Goal: Information Seeking & Learning: Learn about a topic

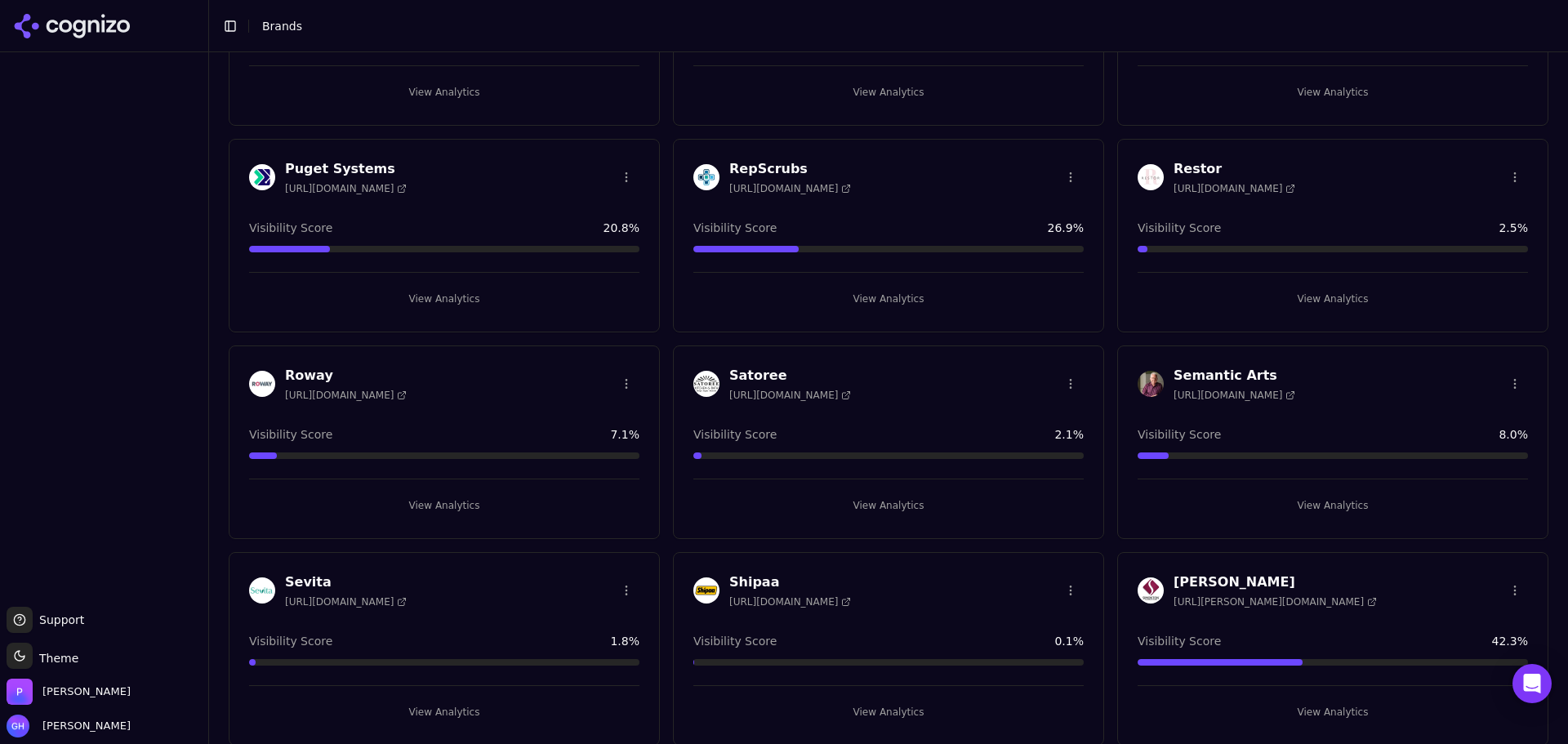
scroll to position [2939, 0]
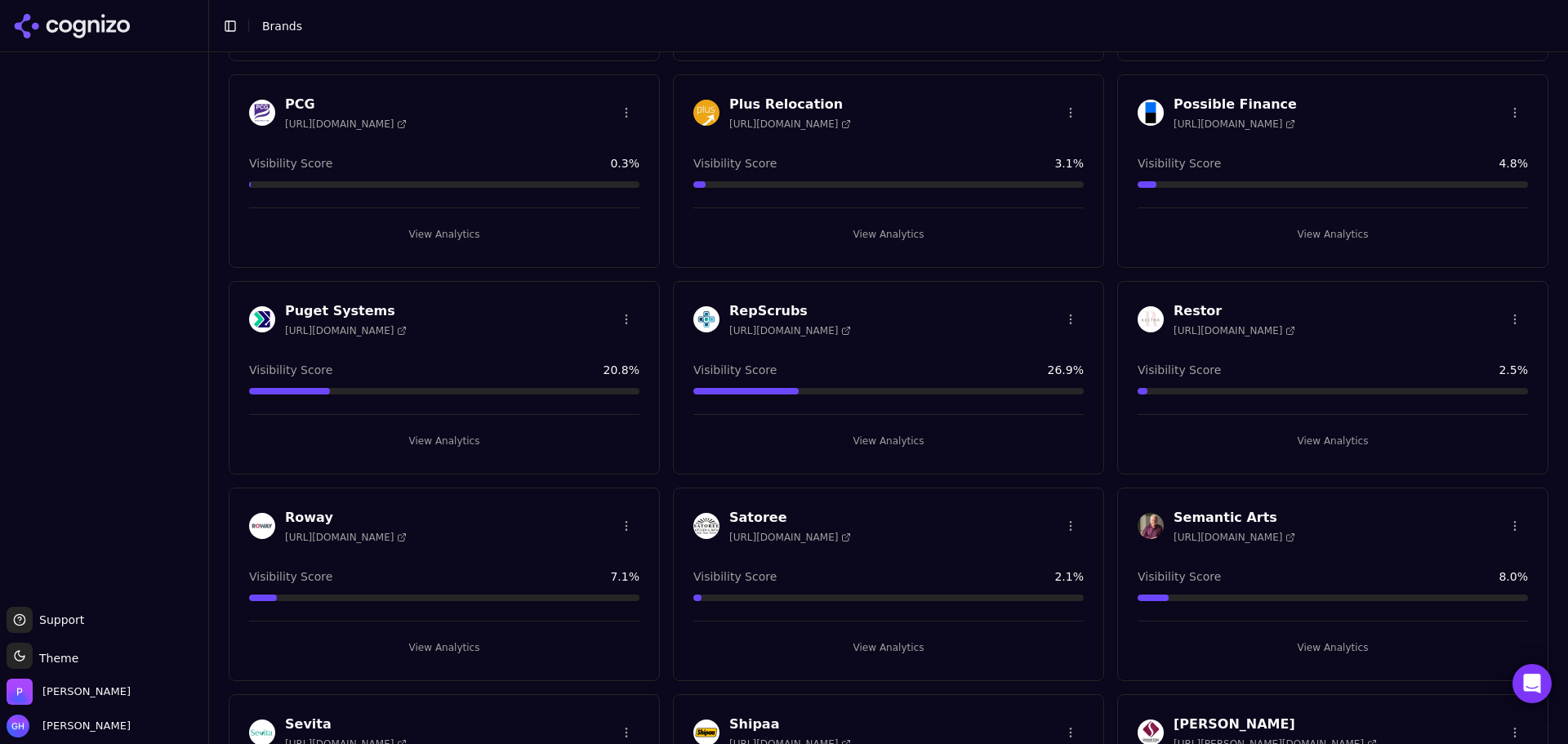
click at [893, 449] on button "View Analytics" at bounding box center [888, 441] width 390 height 26
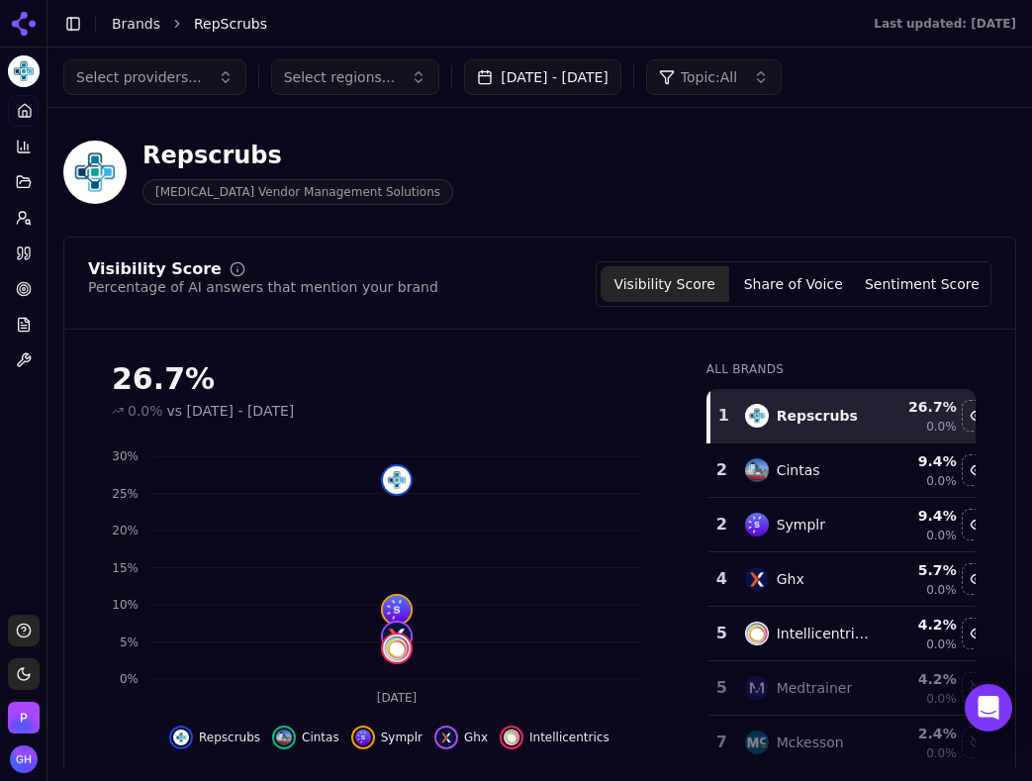
click at [607, 68] on button "[DATE] - [DATE]" at bounding box center [542, 77] width 157 height 36
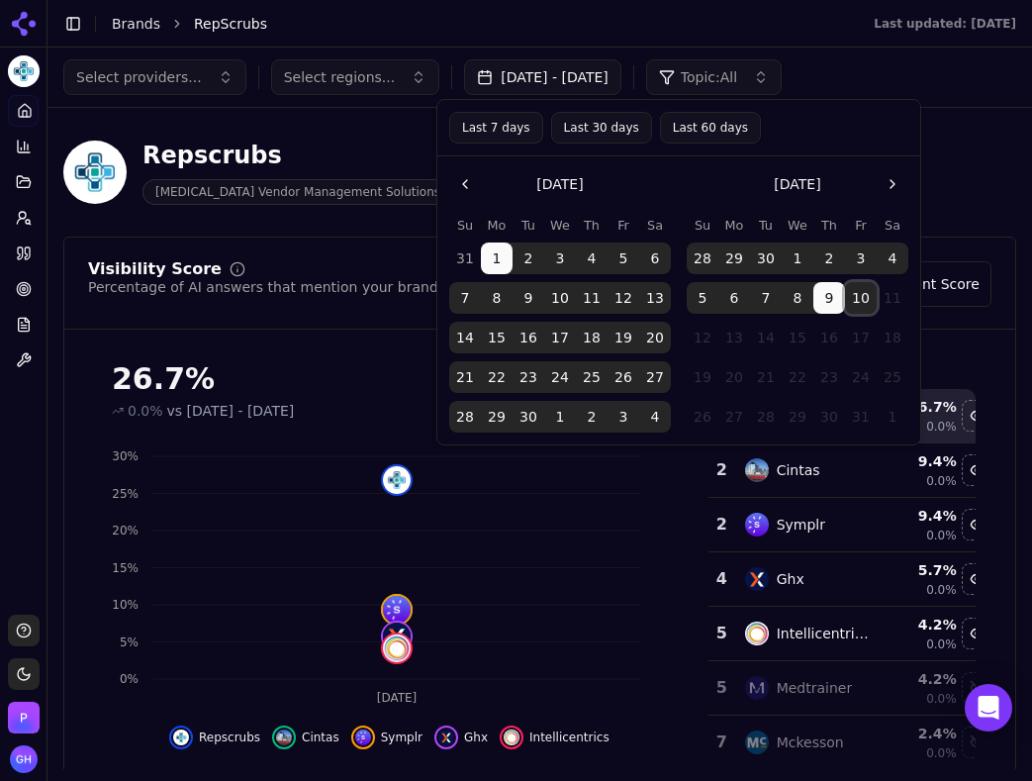
click at [855, 293] on button "10" at bounding box center [861, 298] width 32 height 32
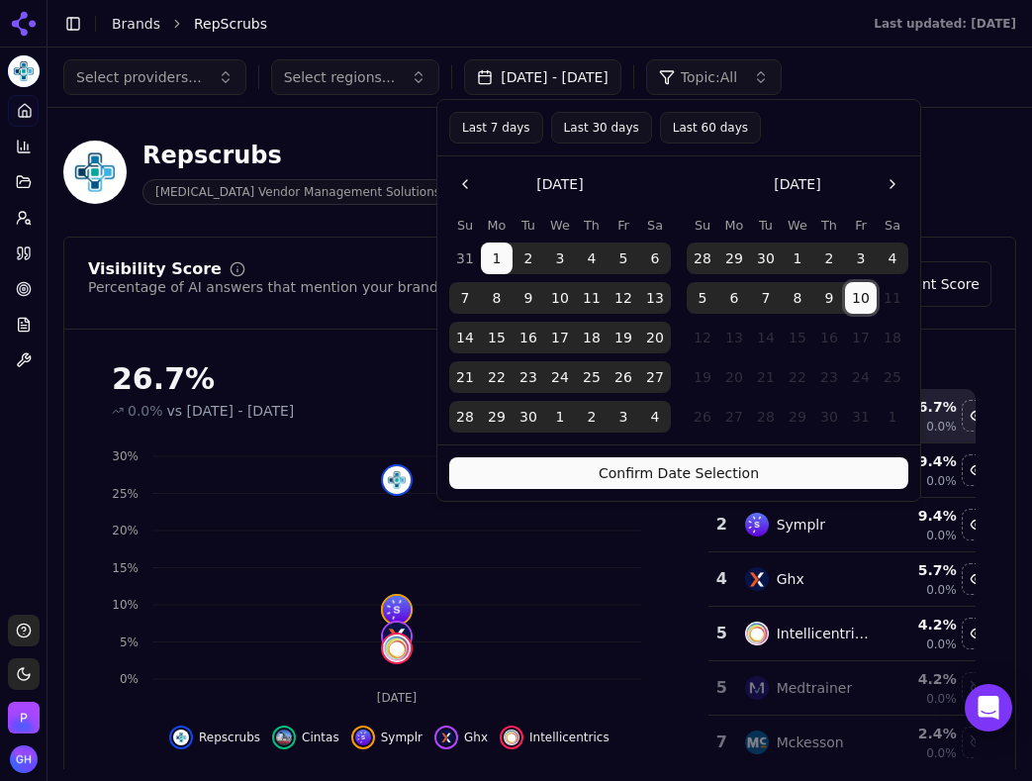
click at [759, 477] on button "Confirm Date Selection" at bounding box center [678, 473] width 459 height 32
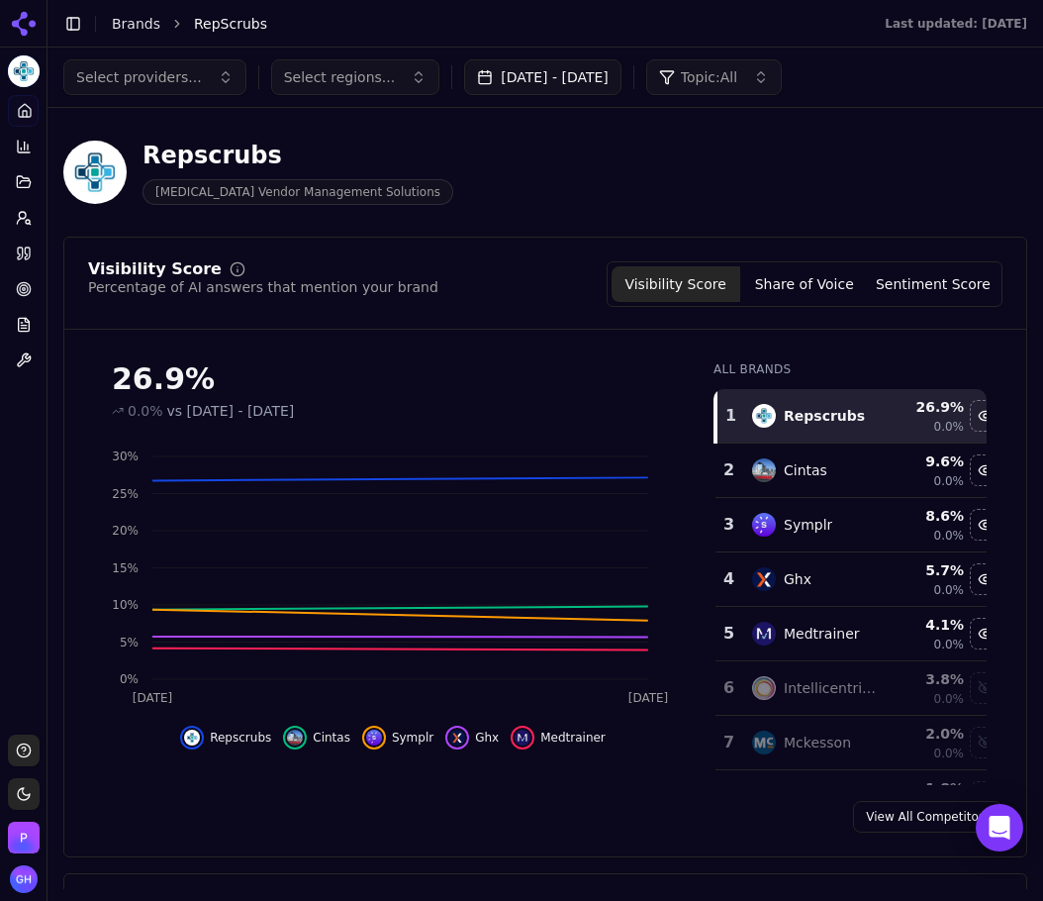
click at [596, 805] on div "View All Competitors" at bounding box center [545, 817] width 962 height 32
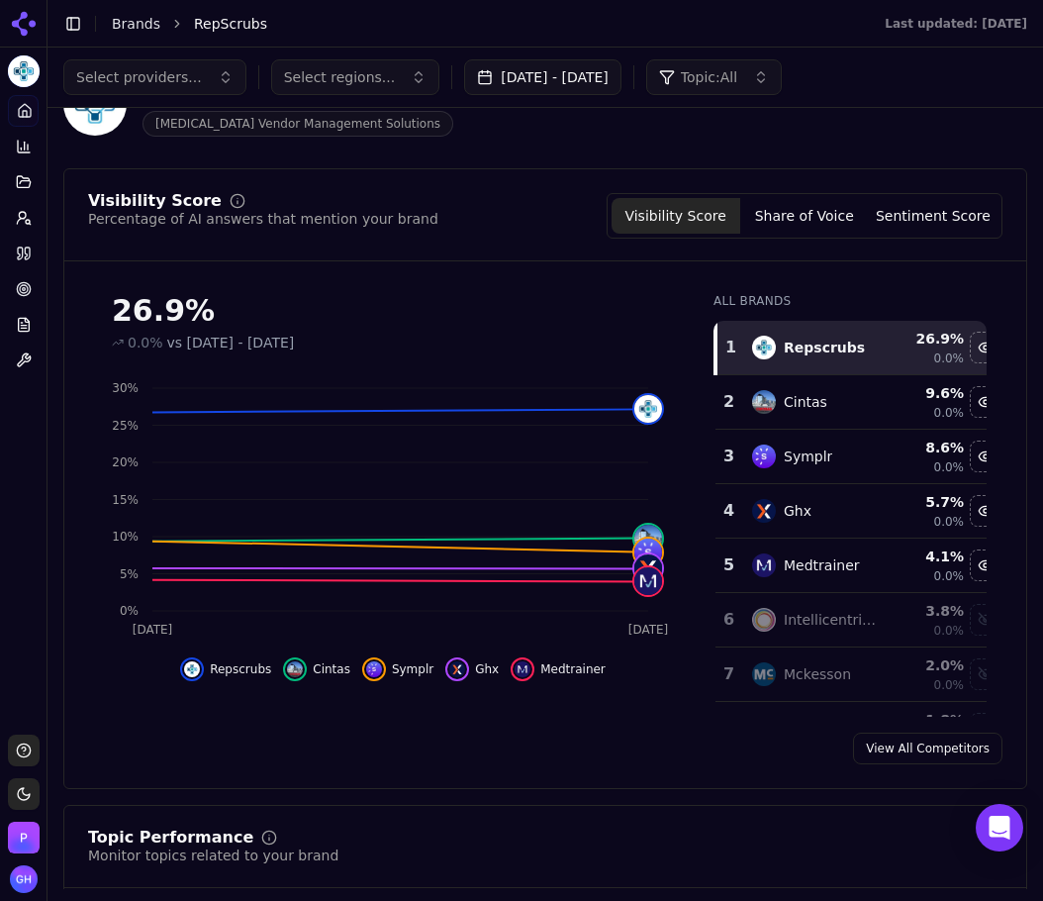
scroll to position [99, 0]
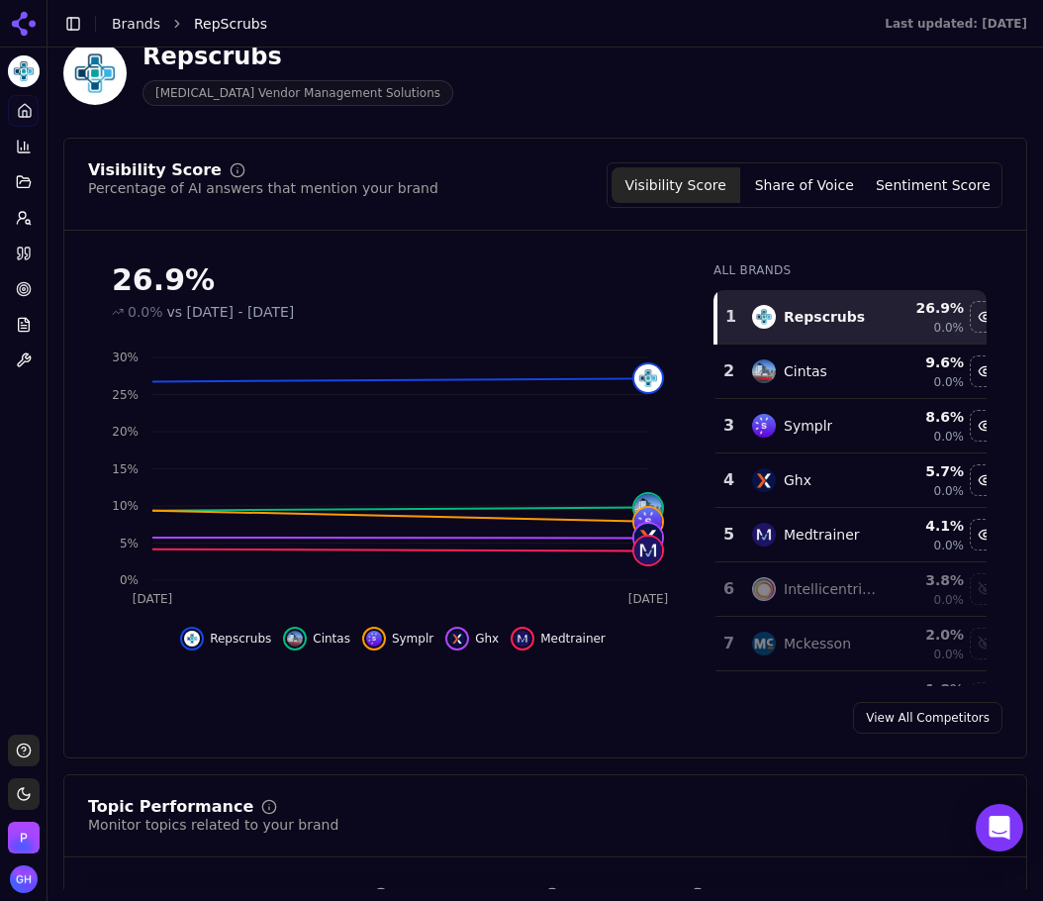
click at [847, 188] on button "Share of Voice" at bounding box center [804, 185] width 129 height 36
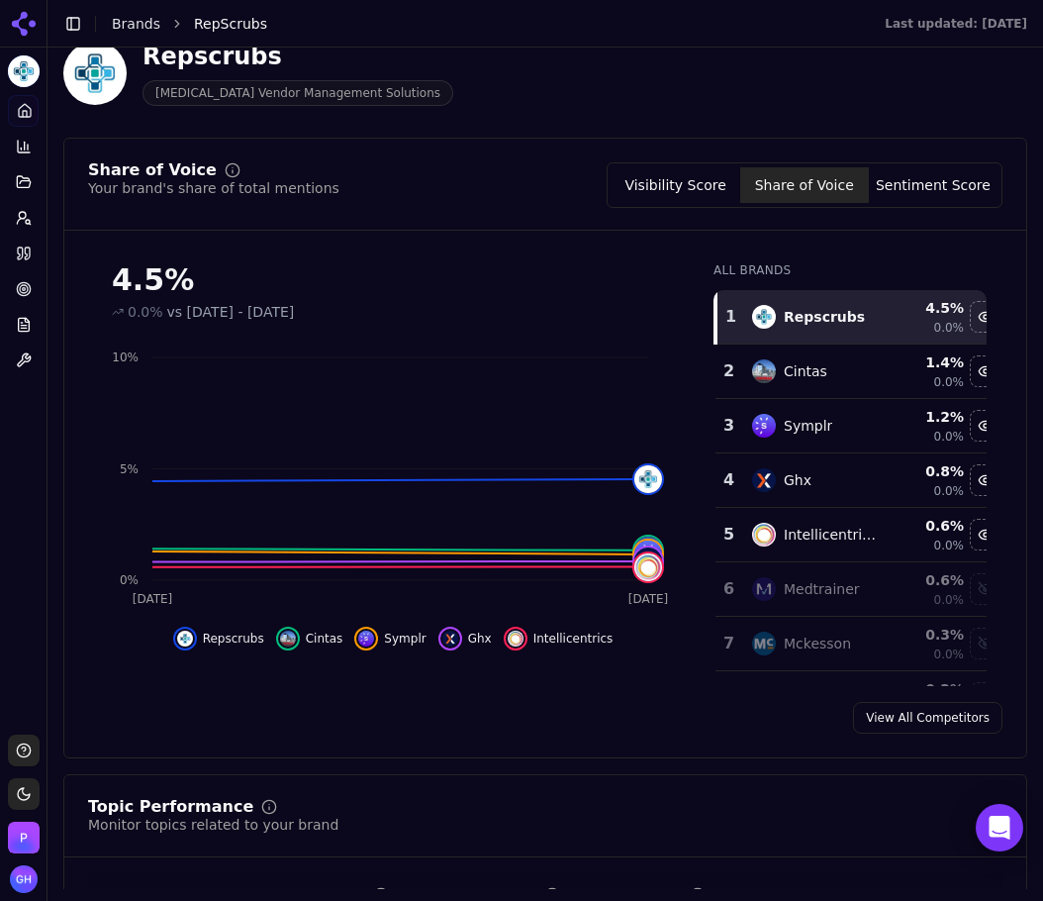
click at [945, 179] on button "Sentiment Score" at bounding box center [933, 185] width 129 height 36
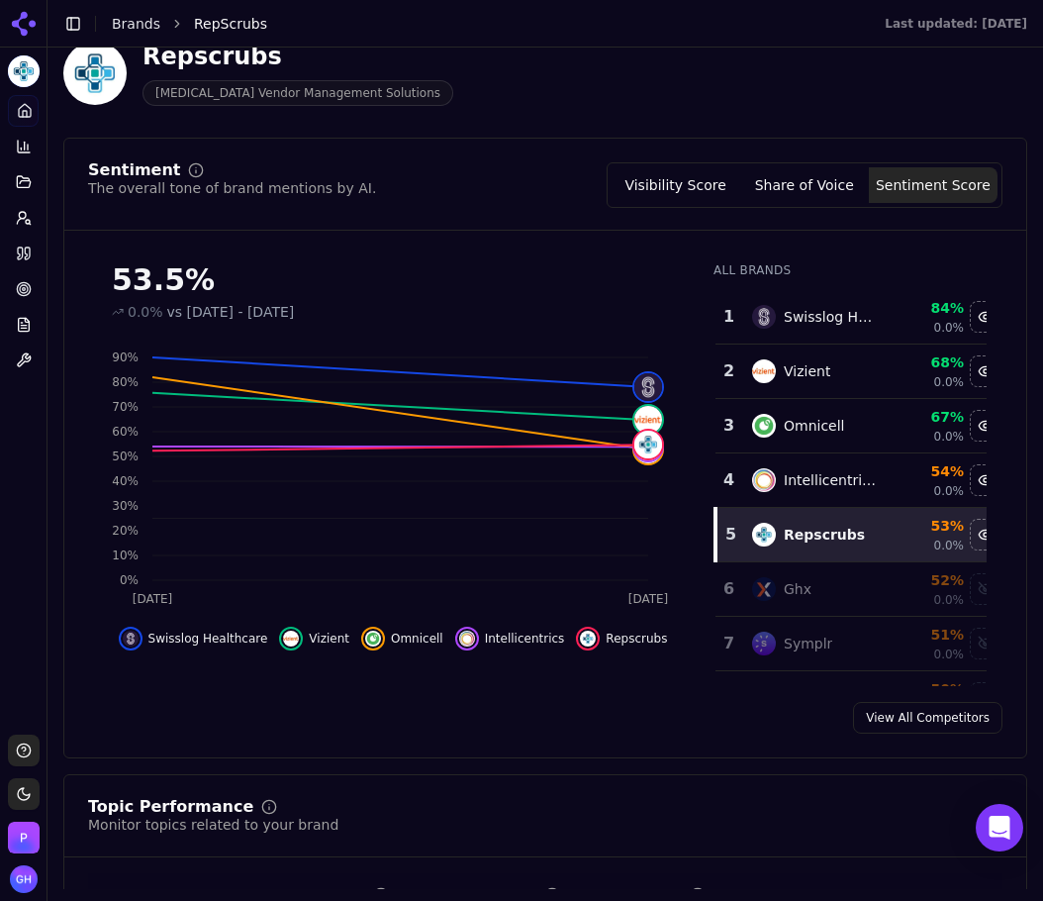
click at [33, 474] on div "Platform Home Competition Topics Prompts Citations Optimize Reports Toolbox" at bounding box center [23, 406] width 47 height 639
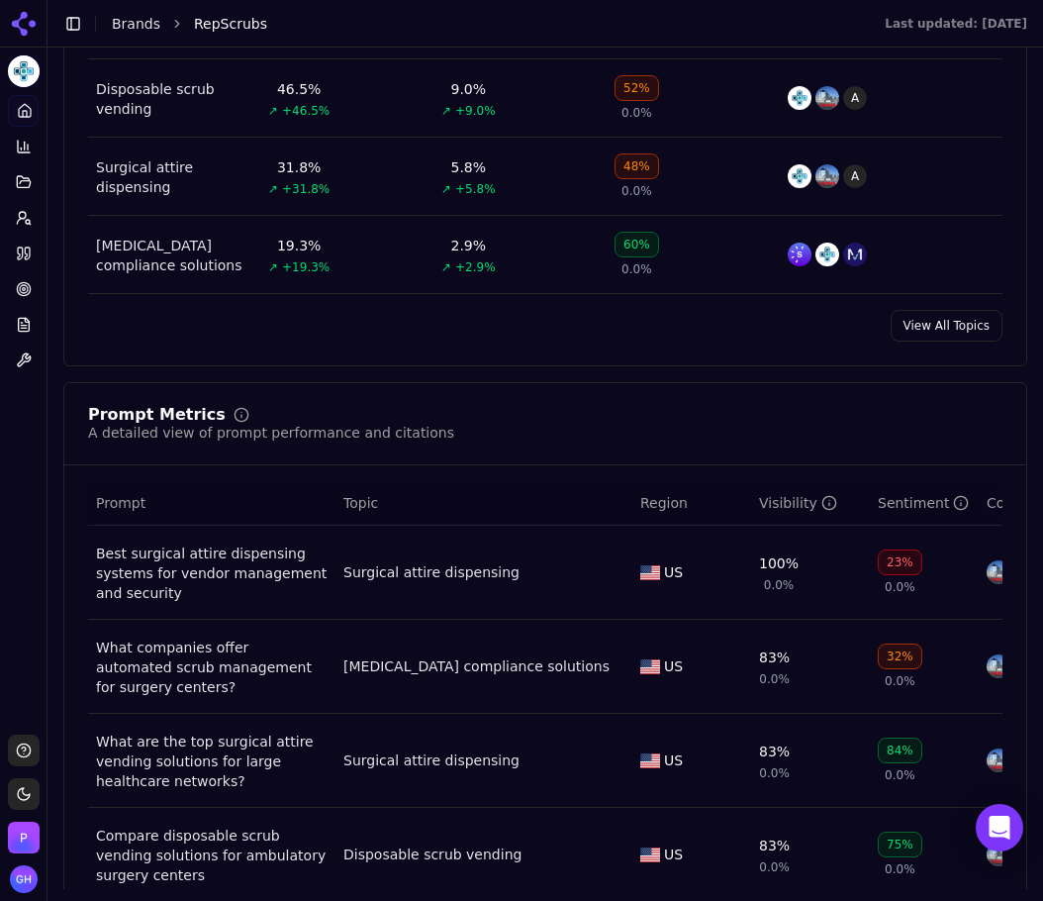
scroll to position [1188, 0]
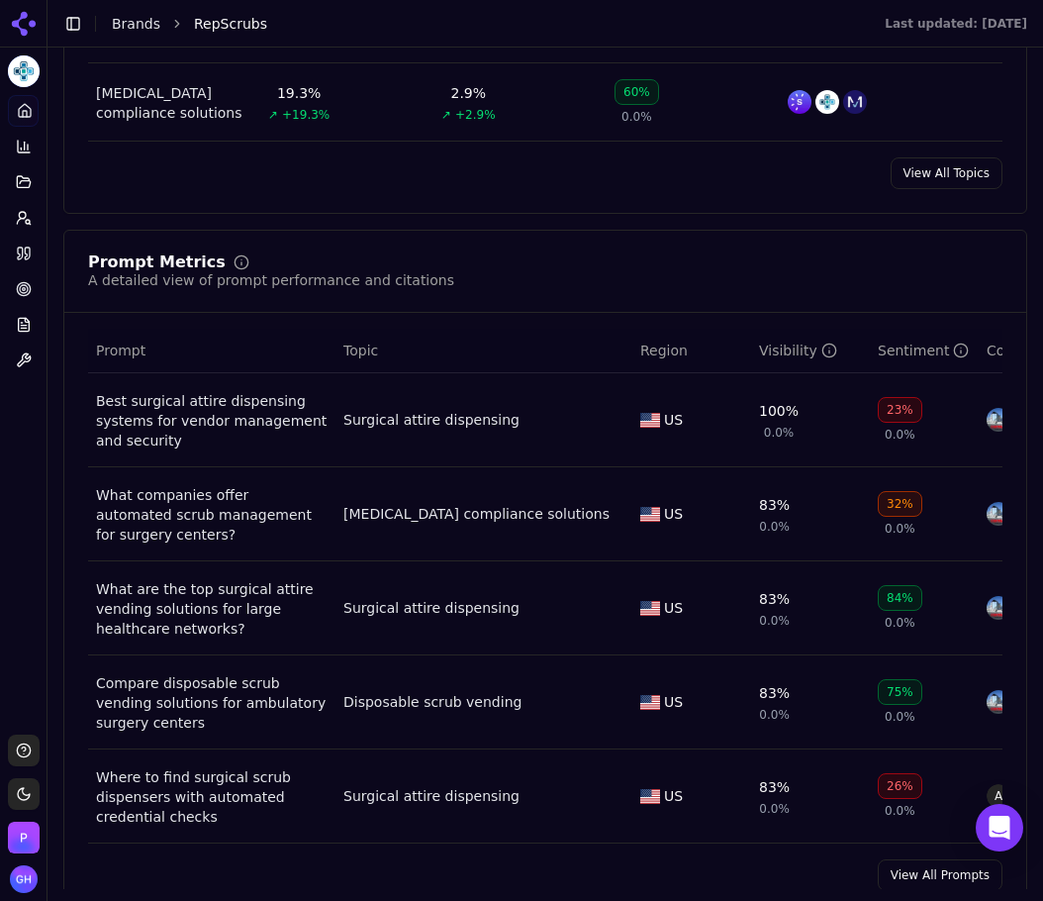
click at [946, 178] on link "View All Topics" at bounding box center [947, 173] width 112 height 32
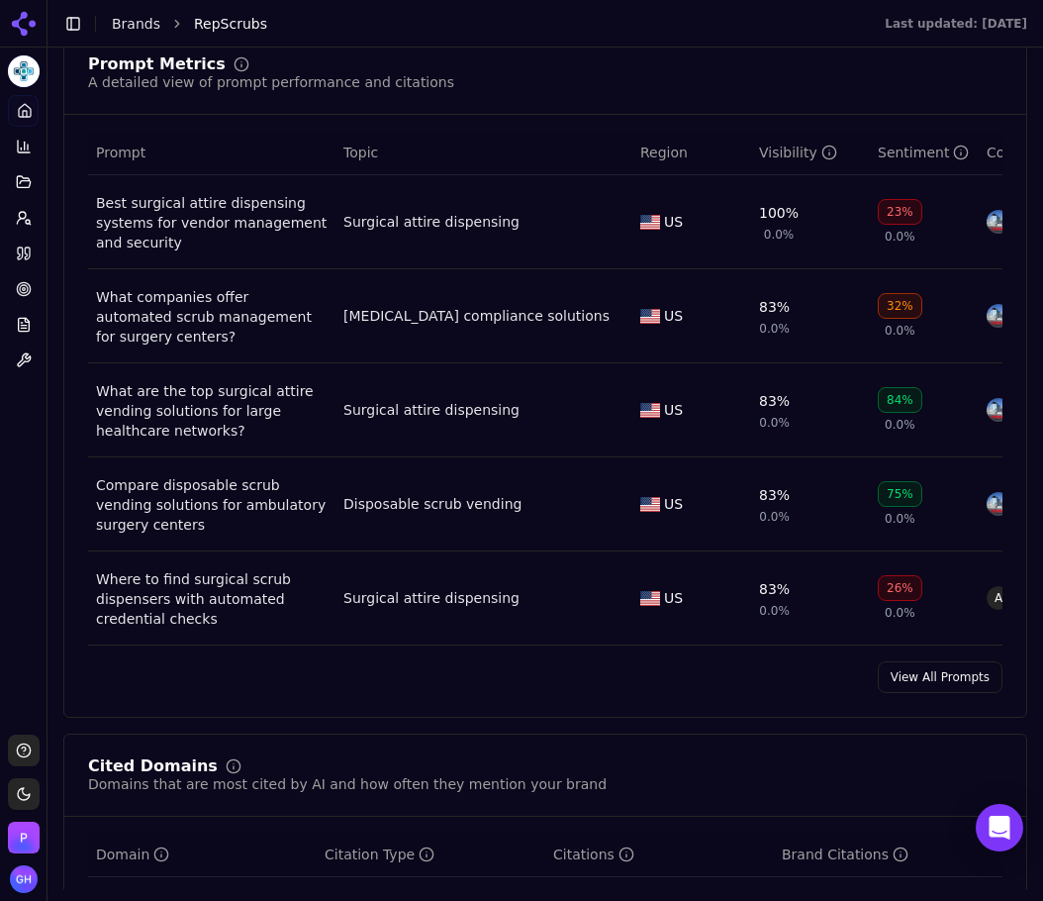
click at [906, 692] on link "View All Prompts" at bounding box center [940, 677] width 125 height 32
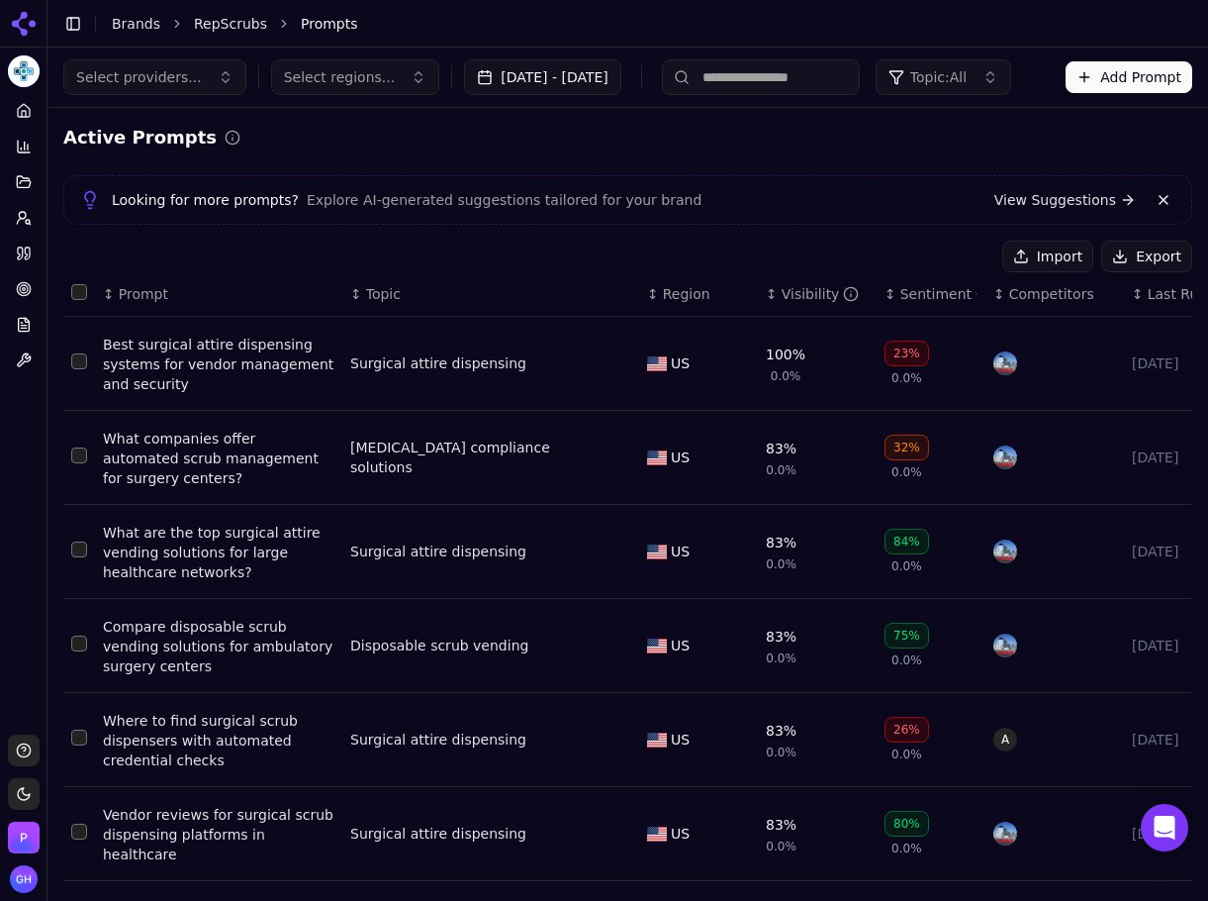
click at [1137, 241] on button "Export" at bounding box center [1147, 256] width 91 height 32
click at [18, 251] on icon at bounding box center [20, 253] width 5 height 12
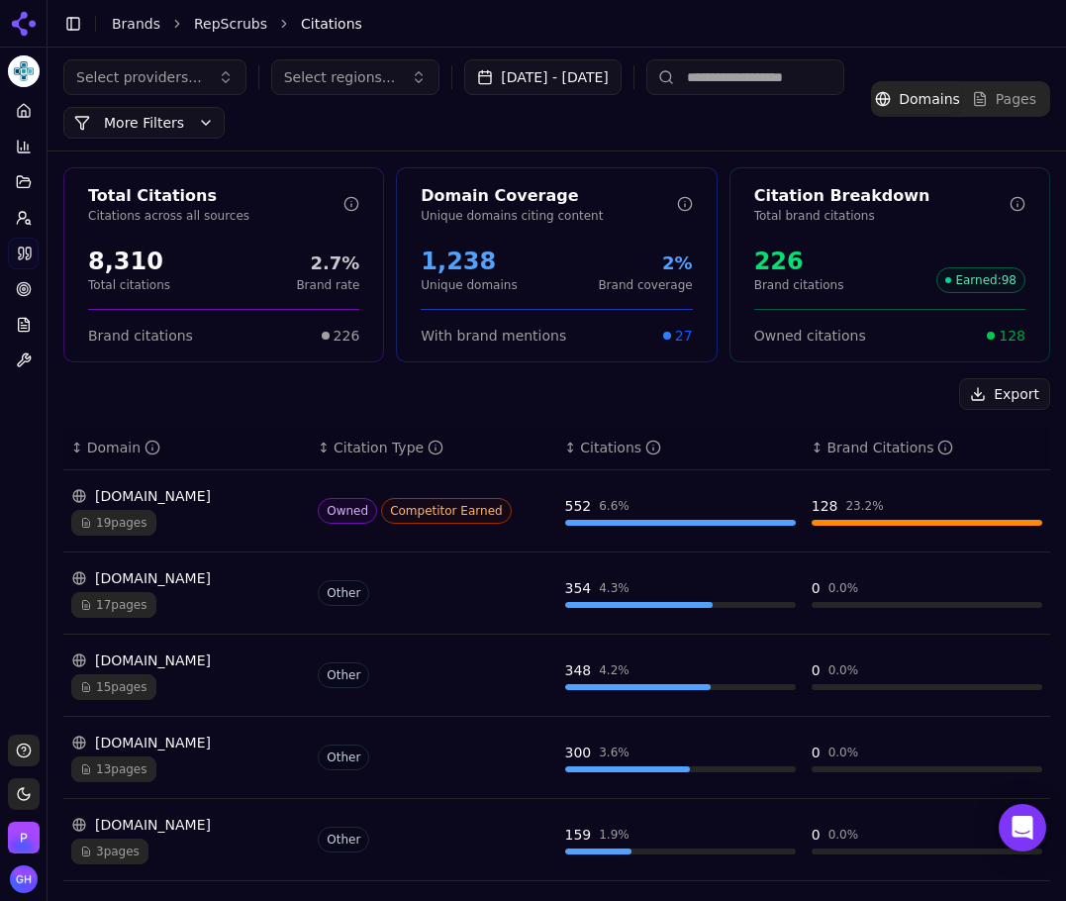
click at [71, 380] on div "Export" at bounding box center [556, 394] width 987 height 32
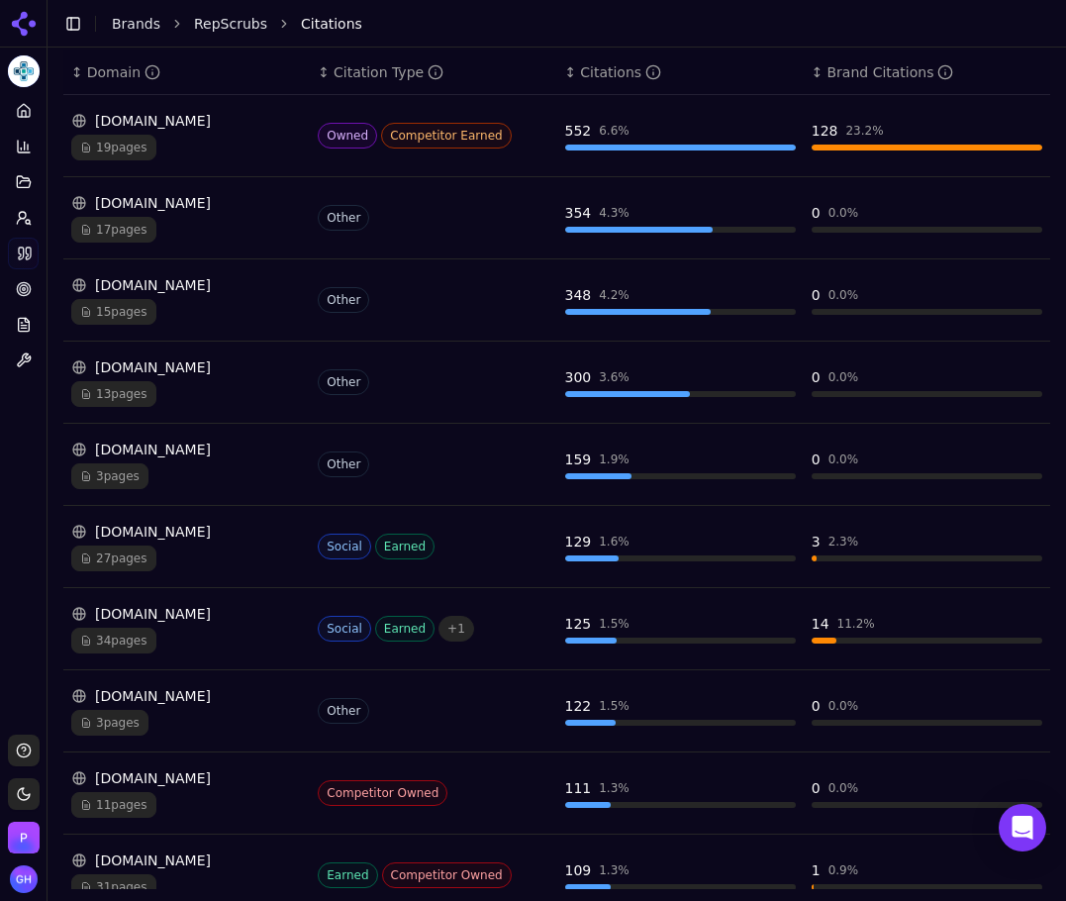
scroll to position [466, 0]
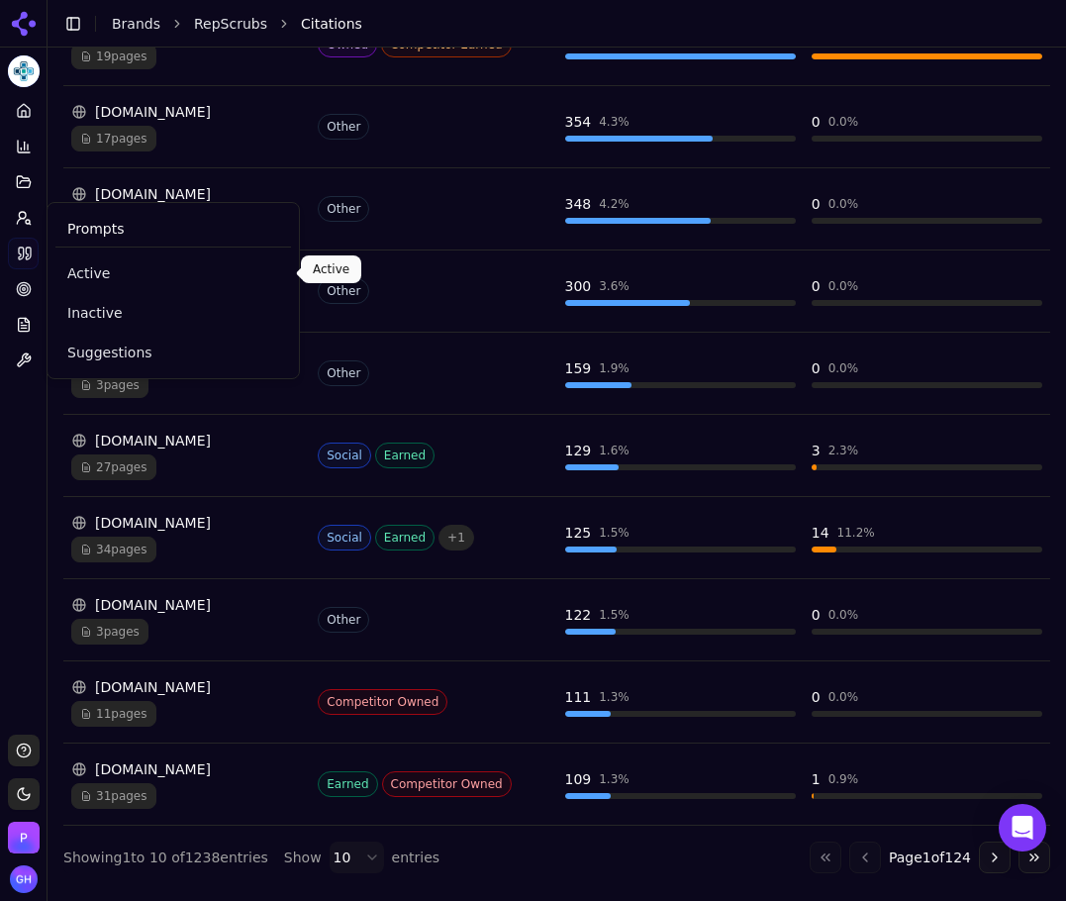
click at [89, 262] on link "Active" at bounding box center [173, 273] width 236 height 36
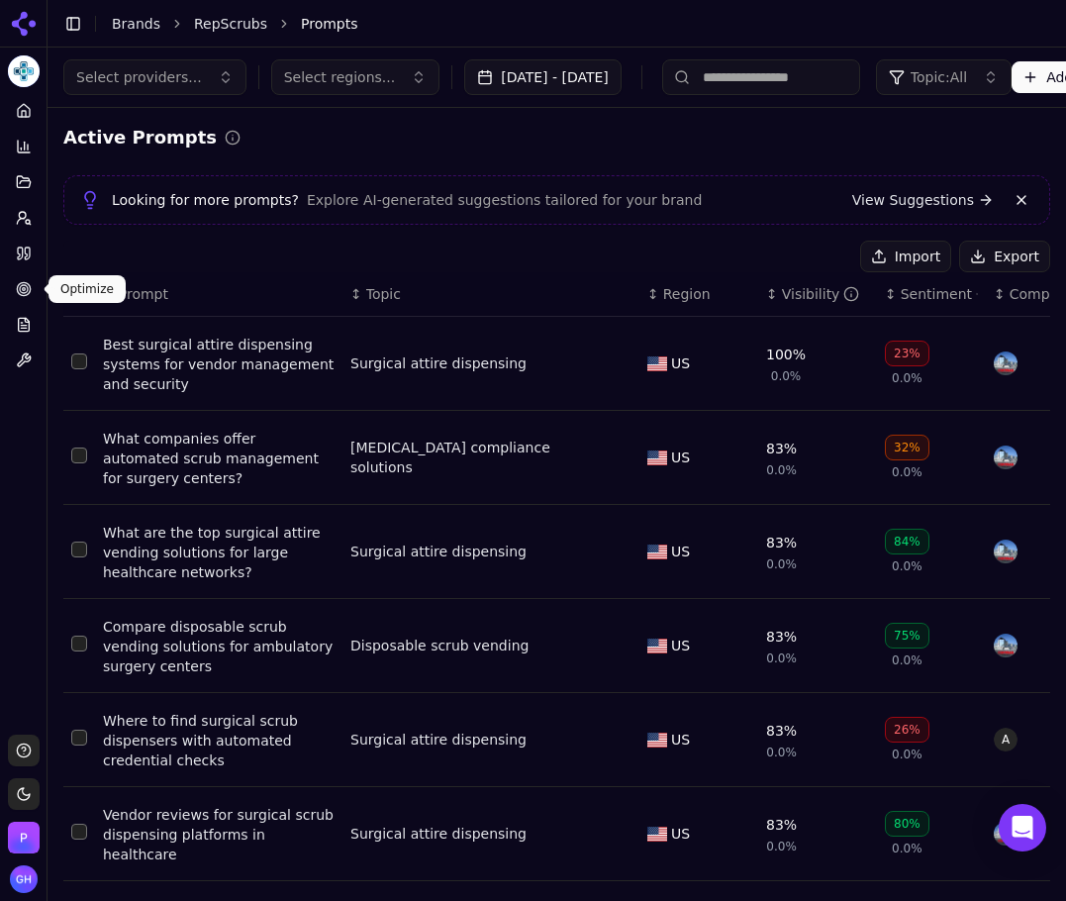
click at [31, 251] on icon at bounding box center [24, 253] width 16 height 16
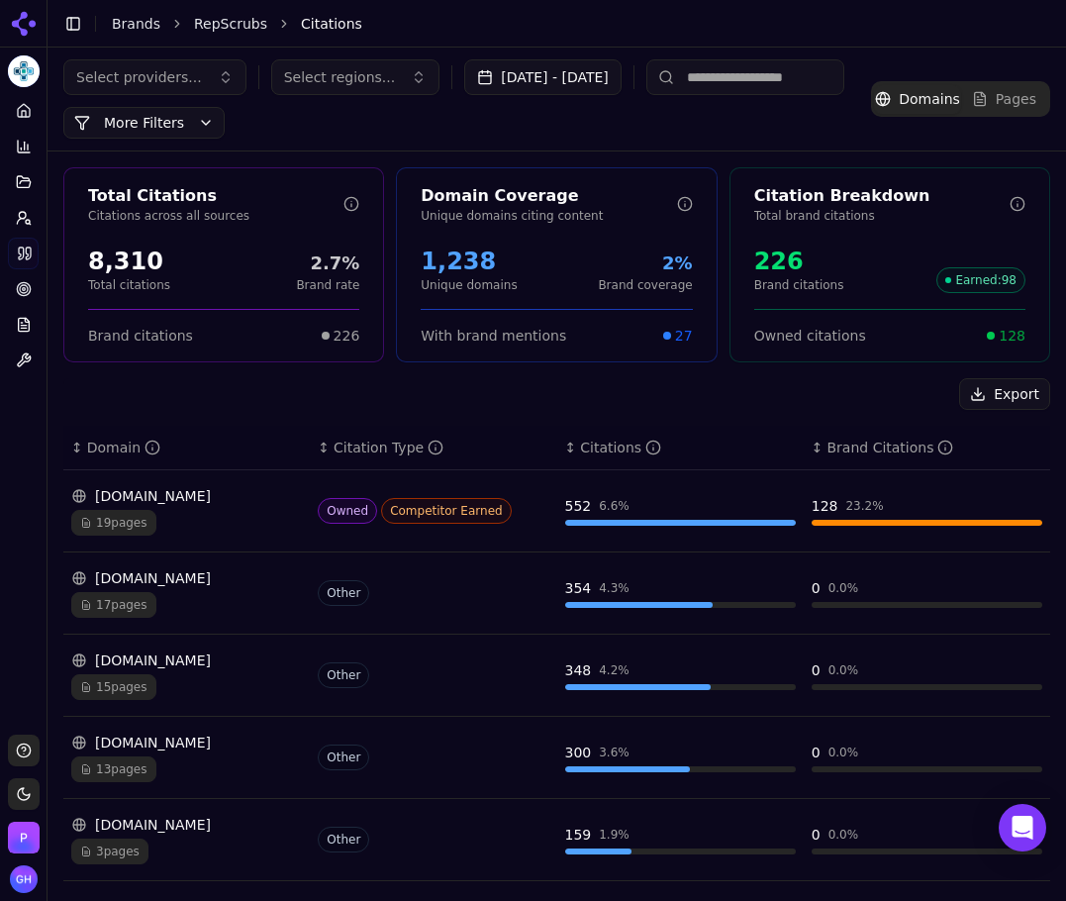
click at [996, 385] on button "Export" at bounding box center [1004, 394] width 91 height 32
click at [115, 20] on link "Brands" at bounding box center [136, 24] width 48 height 16
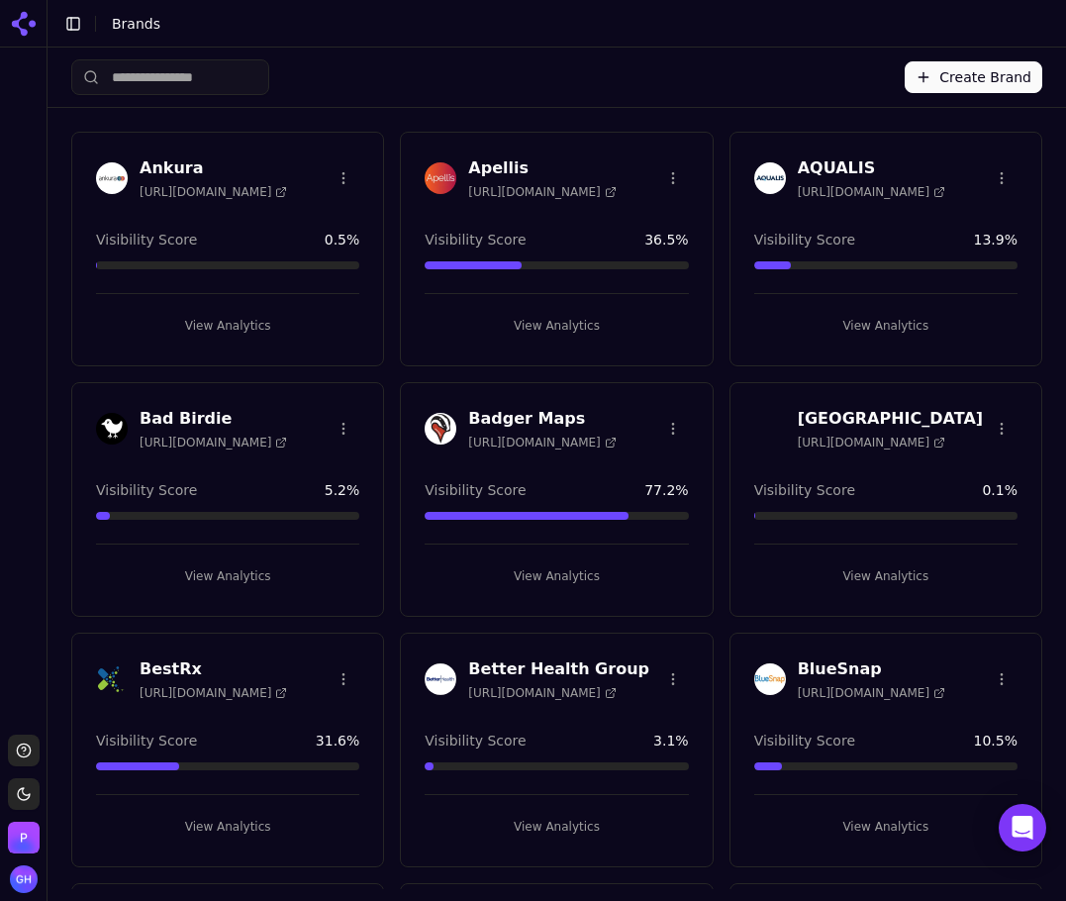
click at [236, 326] on button "View Analytics" at bounding box center [227, 326] width 263 height 32
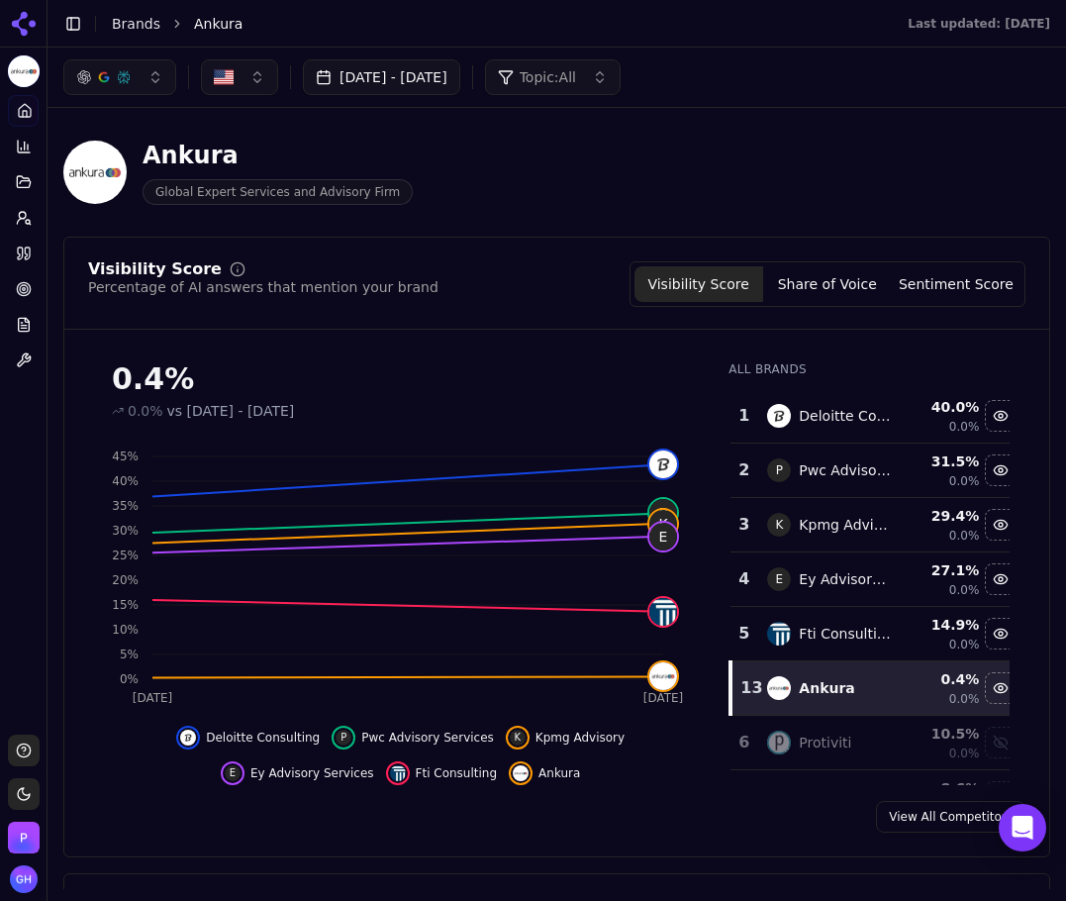
click at [795, 193] on div "Ankura Global Expert Services and Advisory Firm" at bounding box center [506, 172] width 887 height 65
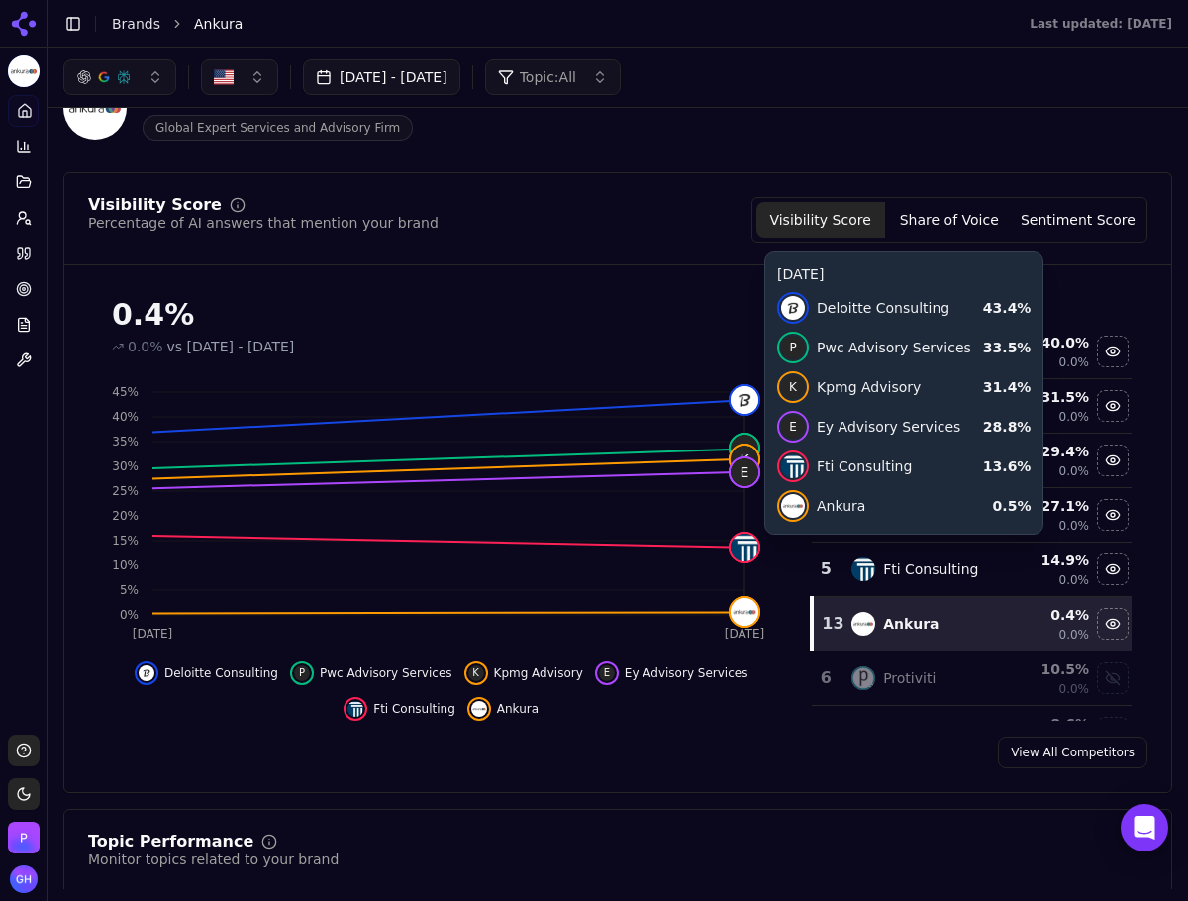
scroll to position [99, 0]
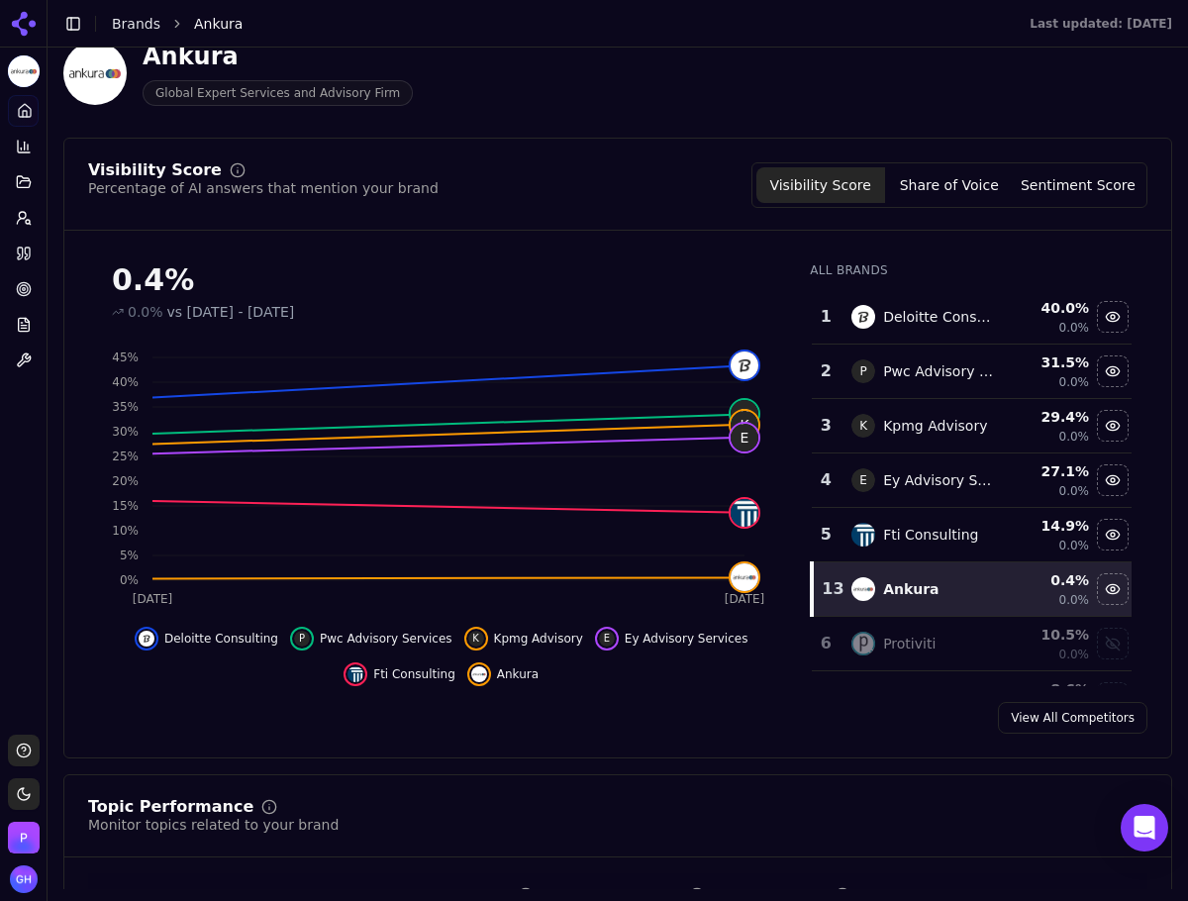
click at [715, 730] on div "View All Competitors" at bounding box center [617, 718] width 1106 height 32
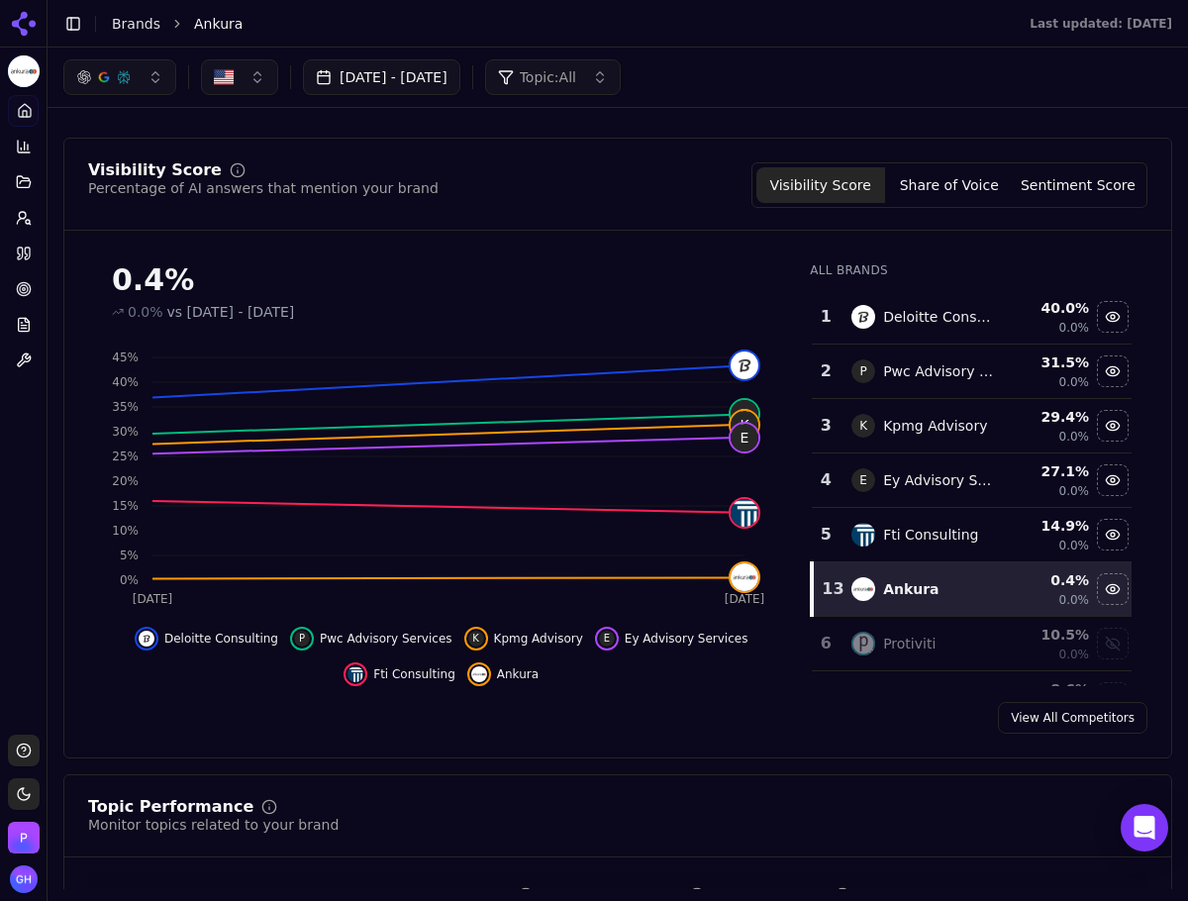
scroll to position [0, 0]
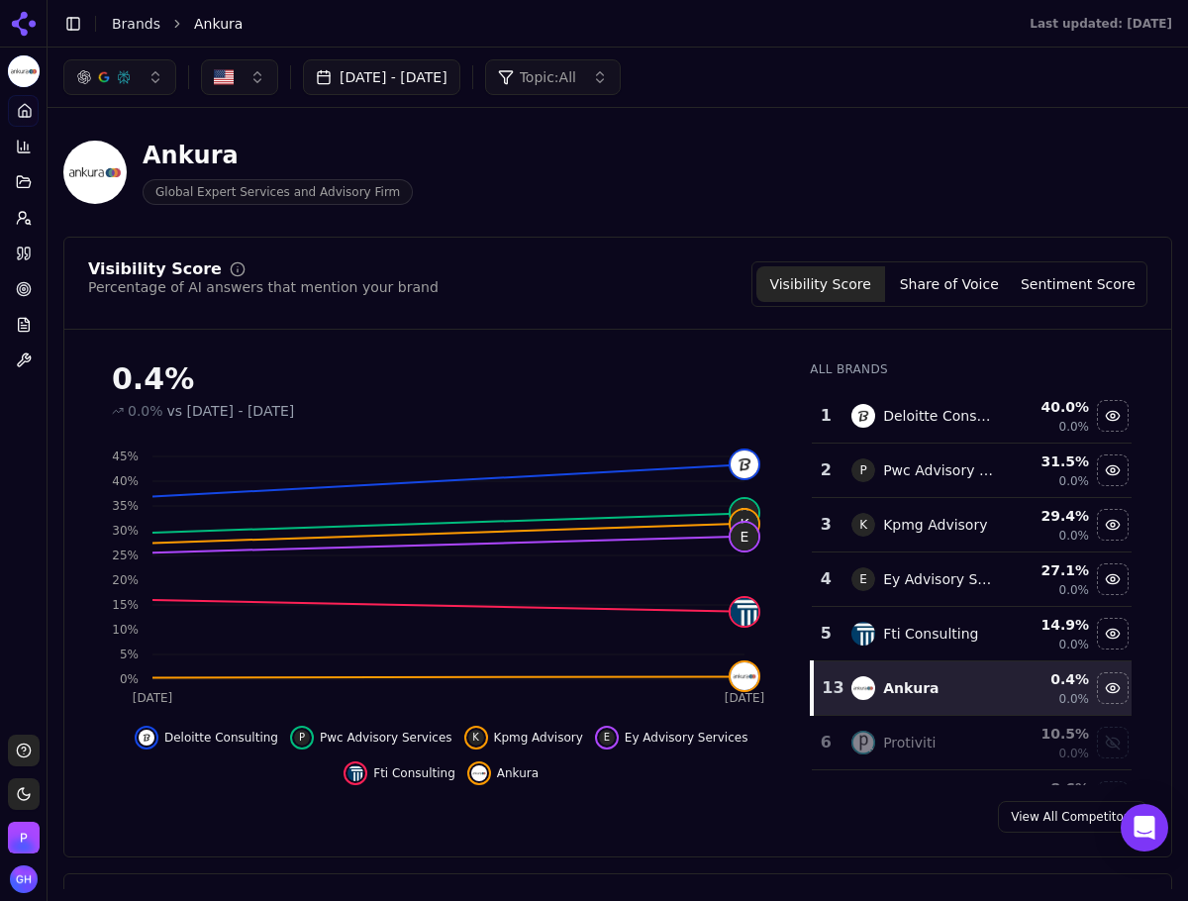
click at [560, 240] on div "Visibility Score Percentage of AI answers that mention your brand Visibility Sc…" at bounding box center [617, 547] width 1108 height 621
click at [18, 29] on icon at bounding box center [24, 24] width 32 height 32
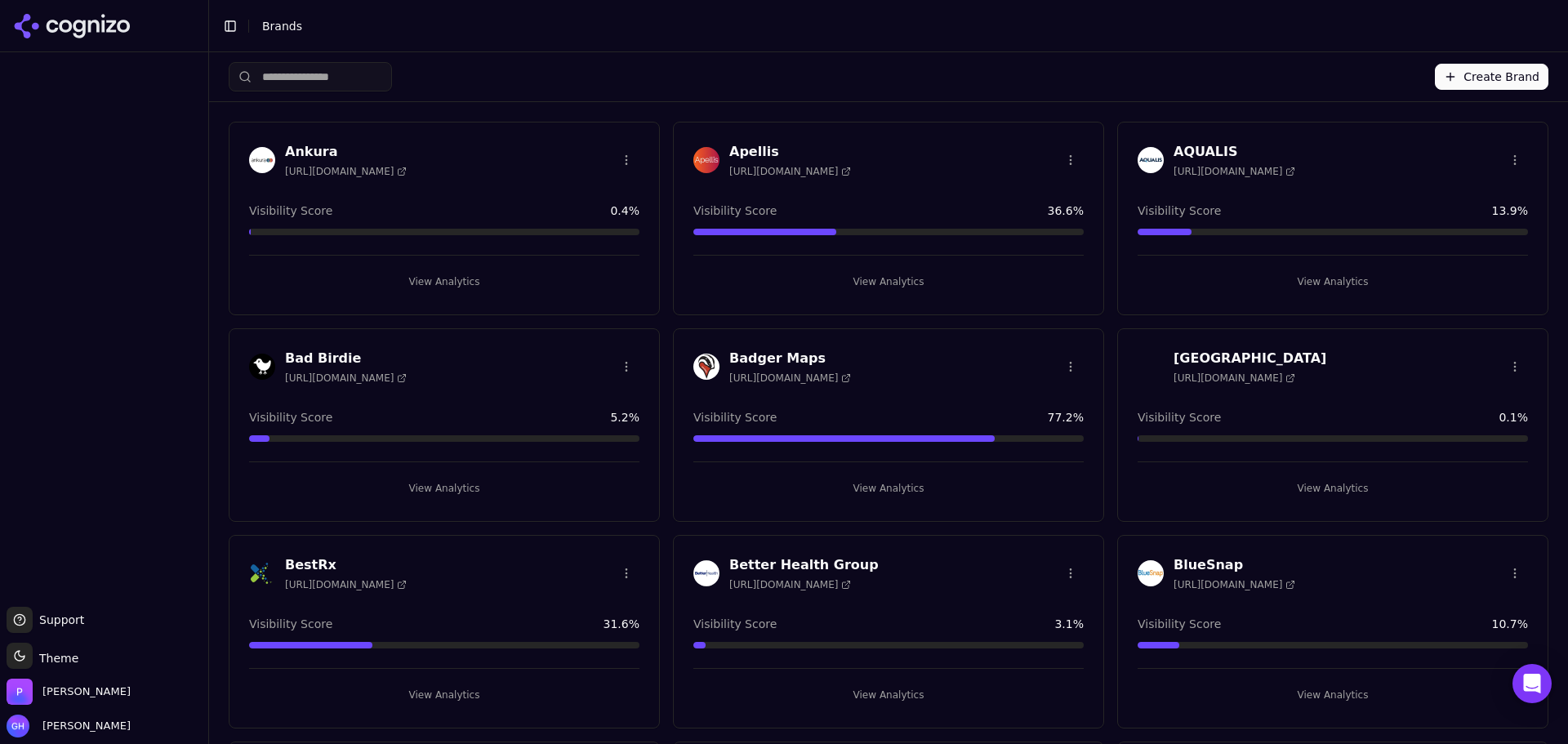
click at [199, 282] on div at bounding box center [104, 329] width 208 height 541
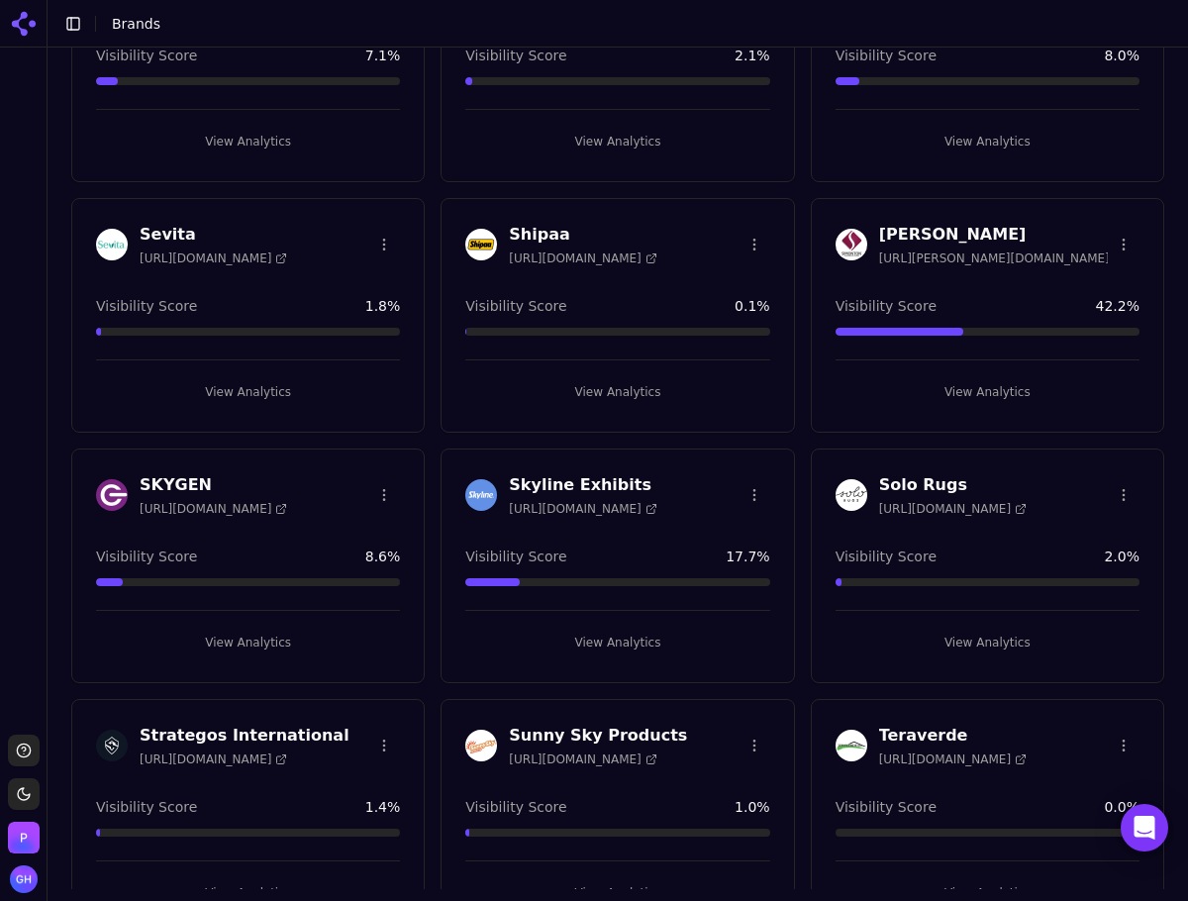
scroll to position [4287, 0]
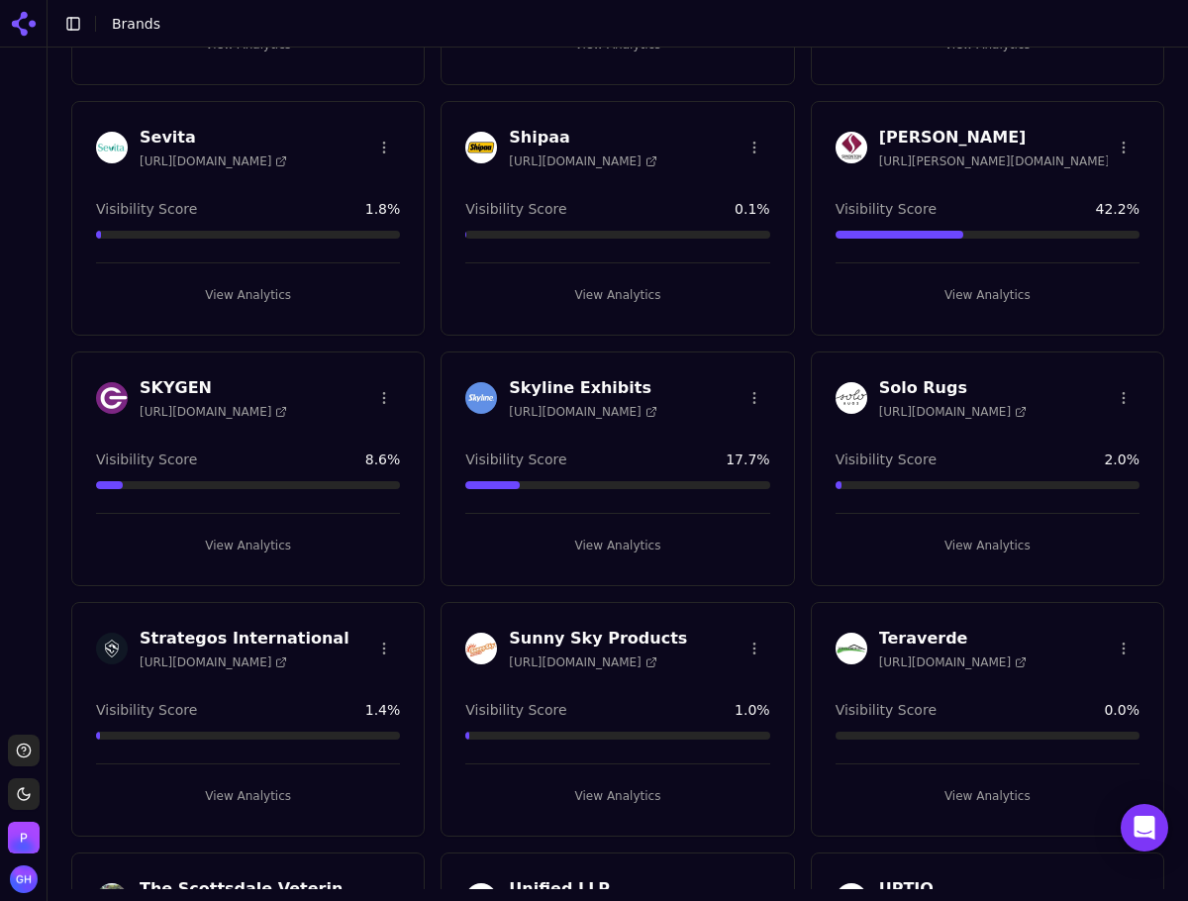
click at [955, 796] on button "View Analytics" at bounding box center [987, 796] width 304 height 32
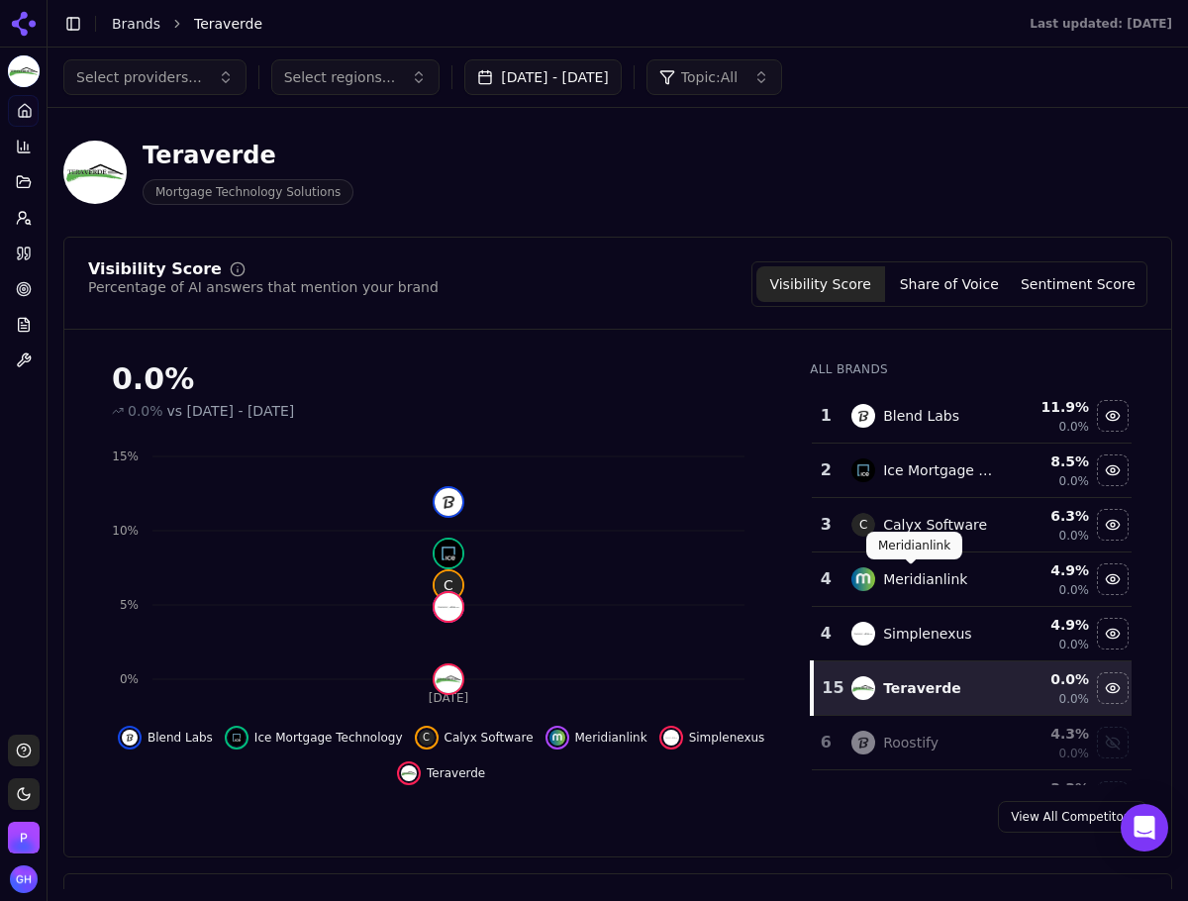
click at [493, 215] on div "Teraverde Mortgage Technology Solutions" at bounding box center [617, 172] width 1108 height 97
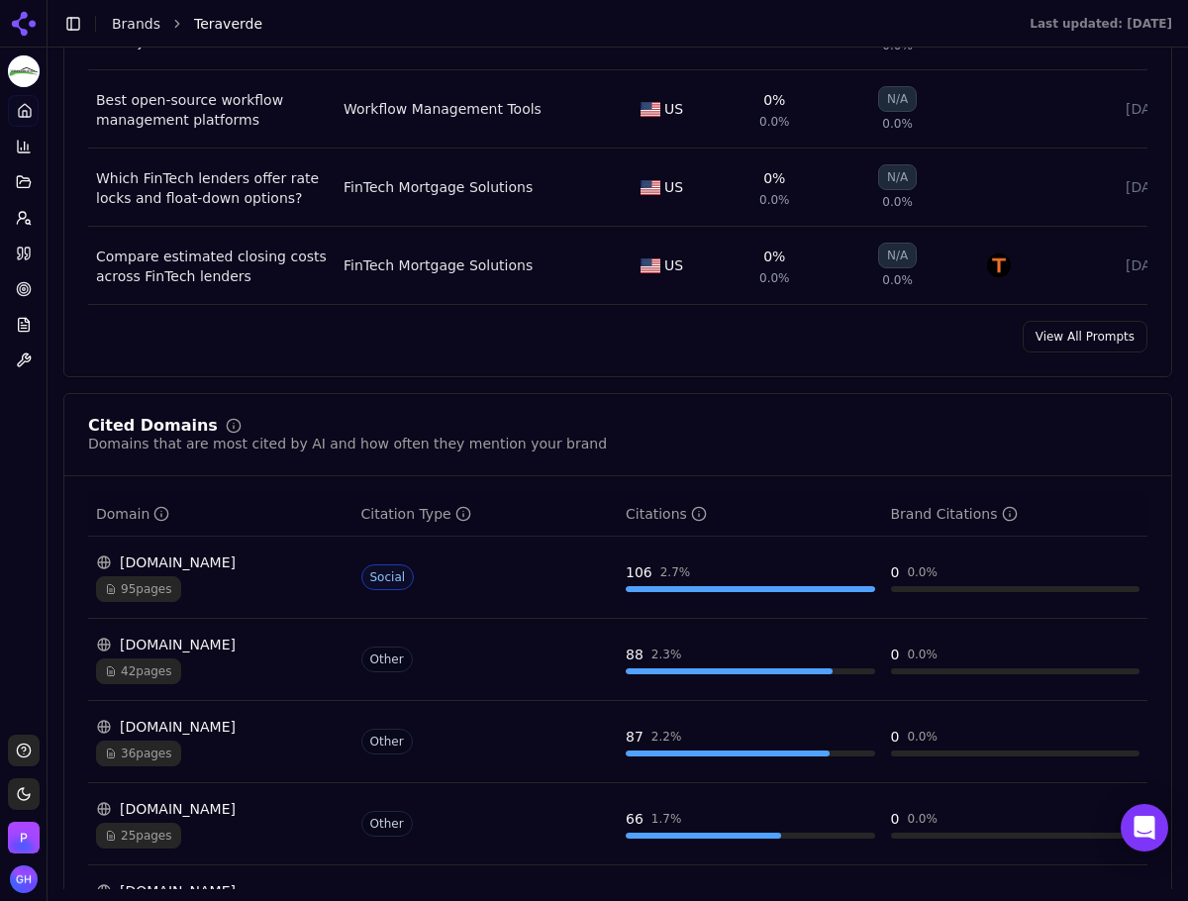
scroll to position [1781, 0]
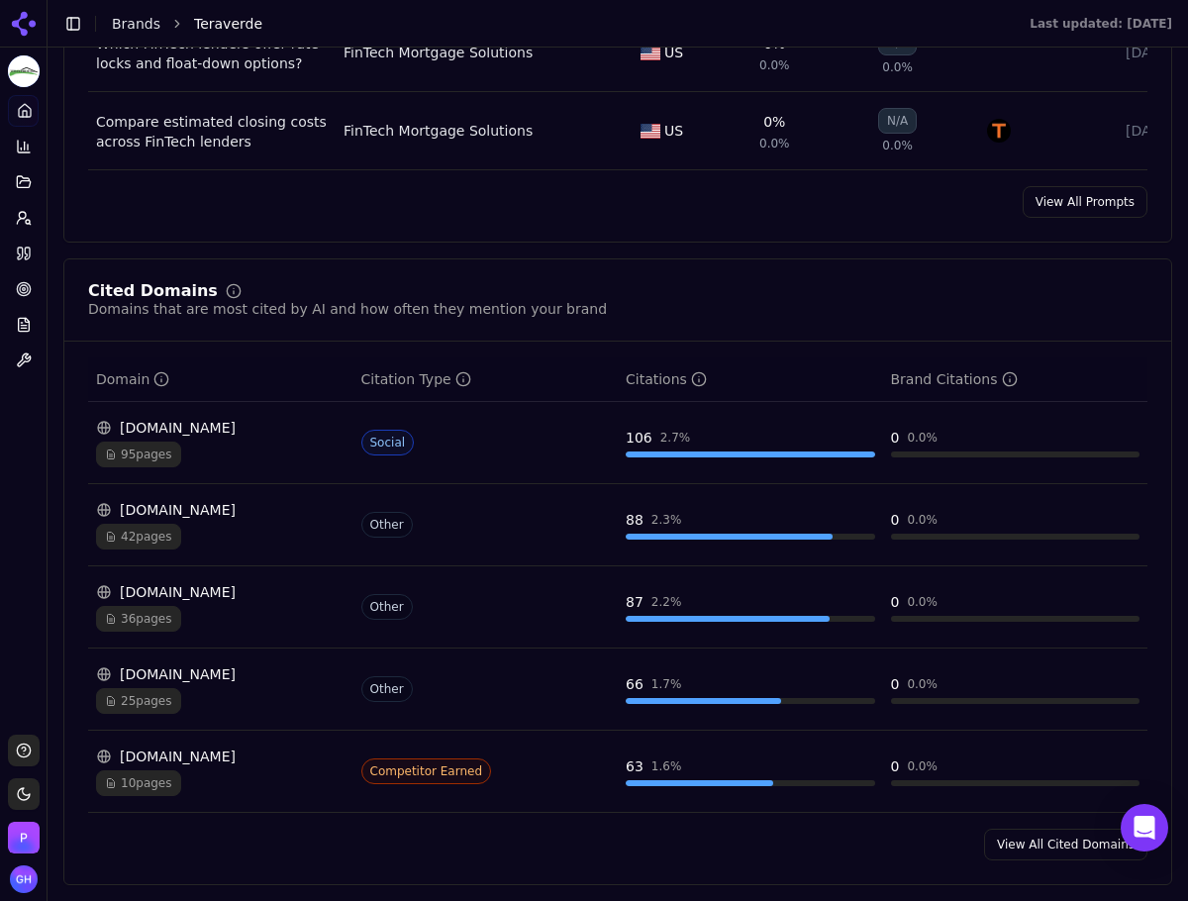
drag, startPoint x: 470, startPoint y: 663, endPoint x: 297, endPoint y: 262, distance: 436.6
click at [297, 262] on div "Visibility Score Percentage of AI answers that mention your brand Visibility Sc…" at bounding box center [617, 471] width 1108 height 4032
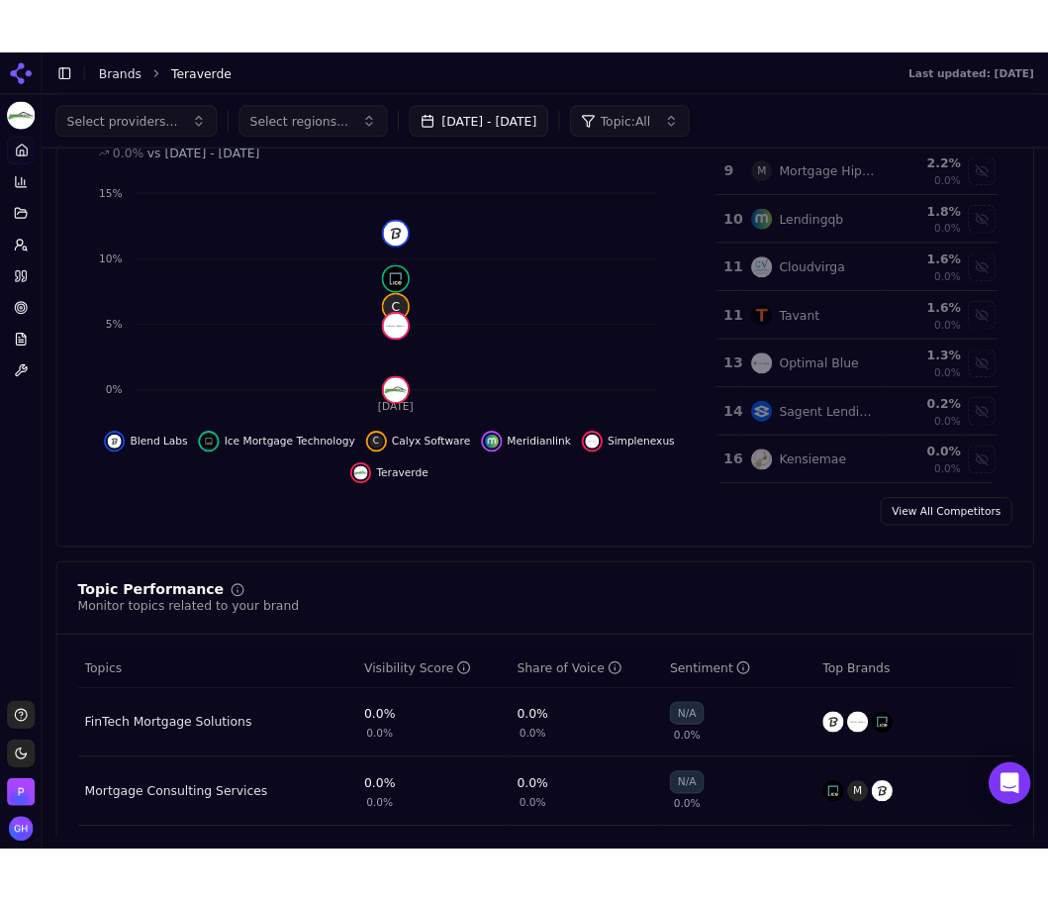
scroll to position [0, 0]
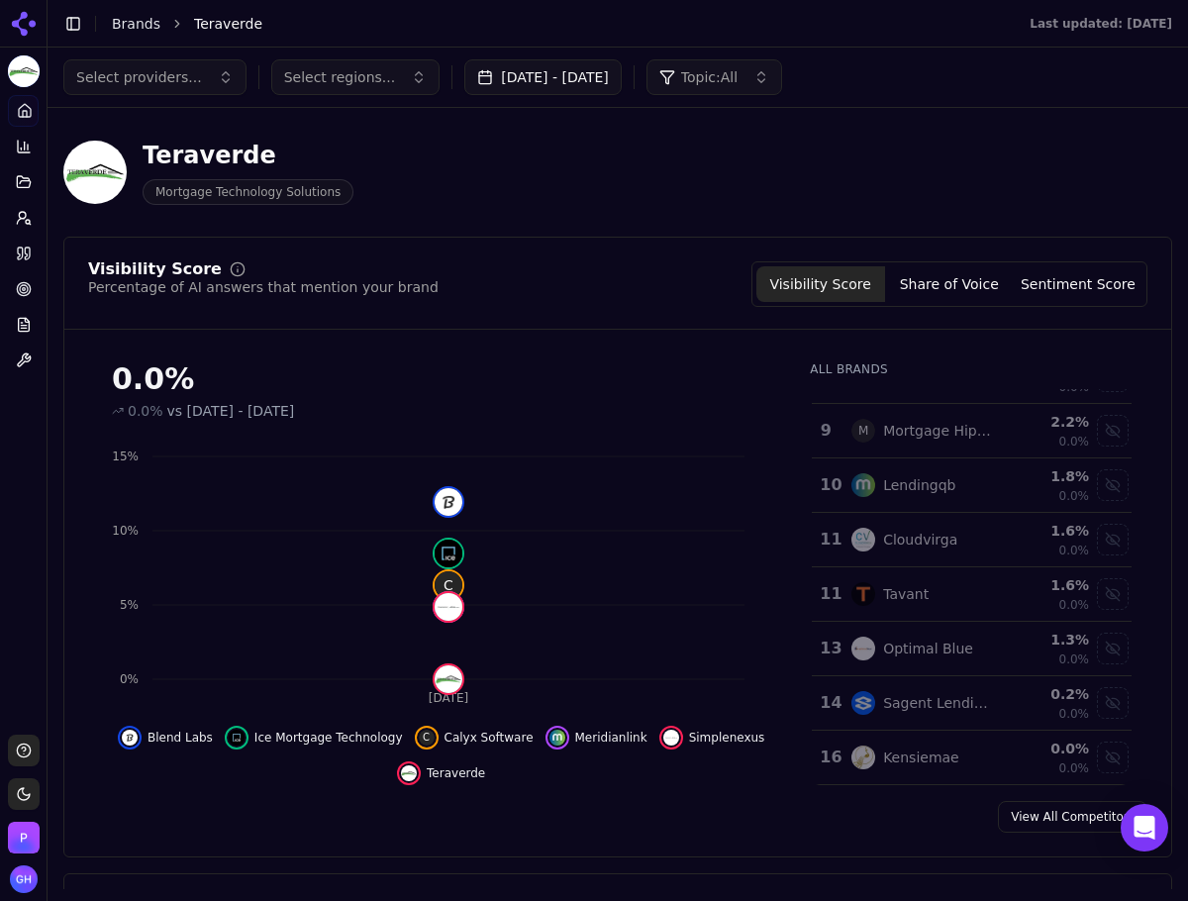
click at [563, 72] on button "[DATE] - [DATE]" at bounding box center [542, 77] width 157 height 36
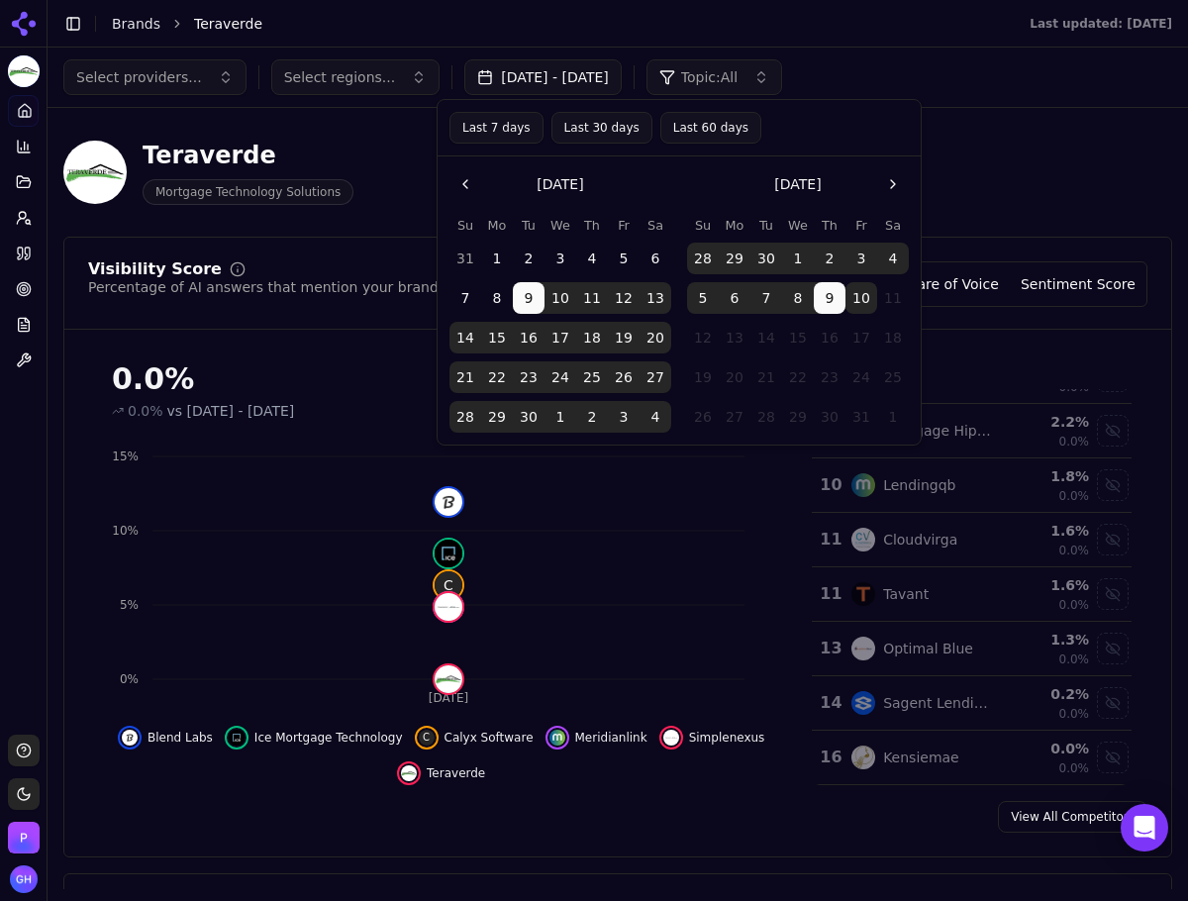
click at [866, 290] on button "10" at bounding box center [861, 298] width 32 height 32
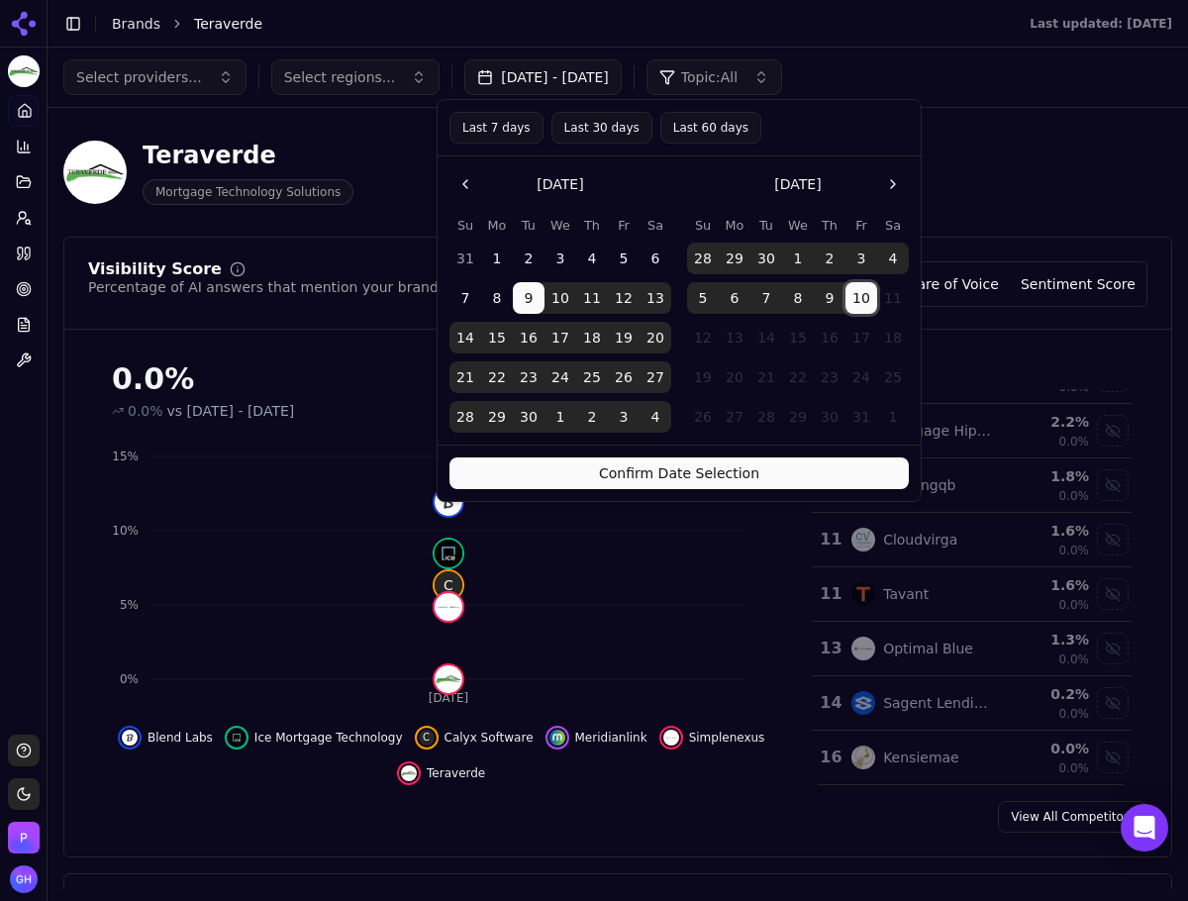
click at [807, 475] on button "Confirm Date Selection" at bounding box center [678, 473] width 459 height 32
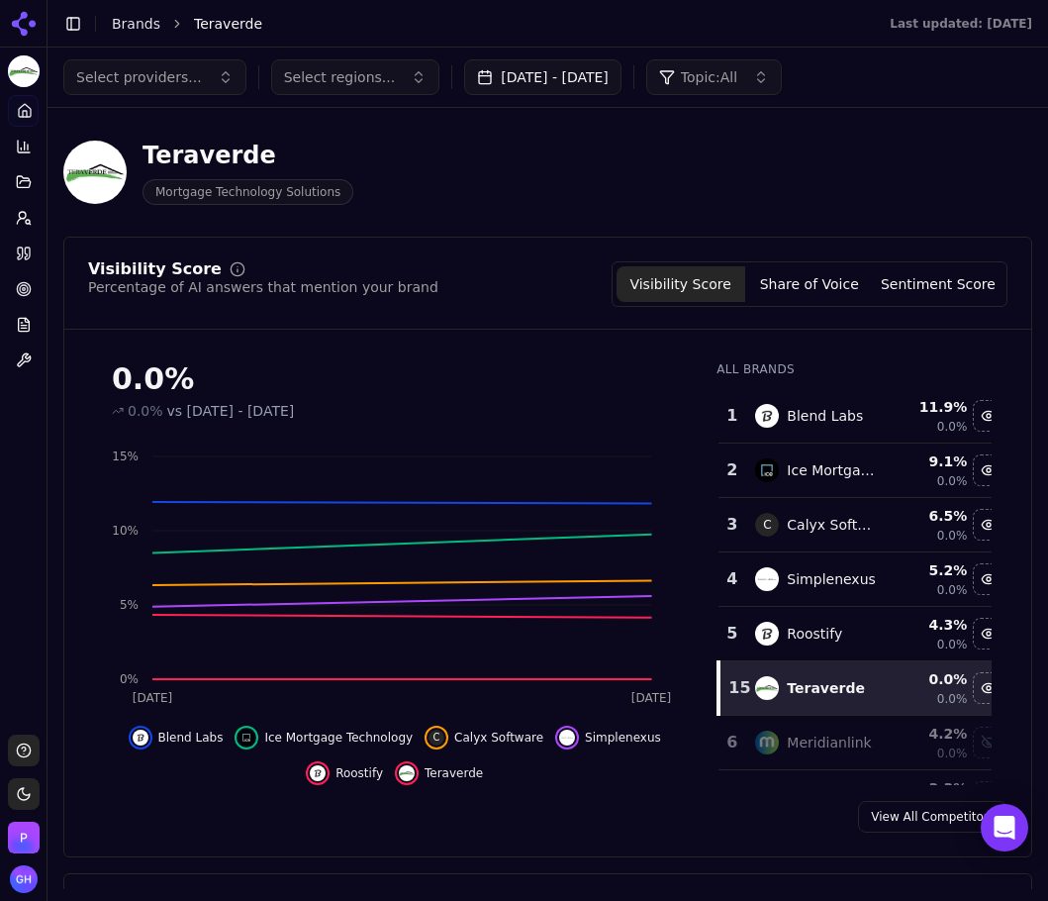
click at [954, 211] on div "Teraverde Mortgage Technology Solutions" at bounding box center [547, 172] width 969 height 97
click at [723, 808] on div "View All Competitors" at bounding box center [547, 817] width 967 height 32
click at [901, 298] on button "Sentiment Score" at bounding box center [938, 284] width 129 height 36
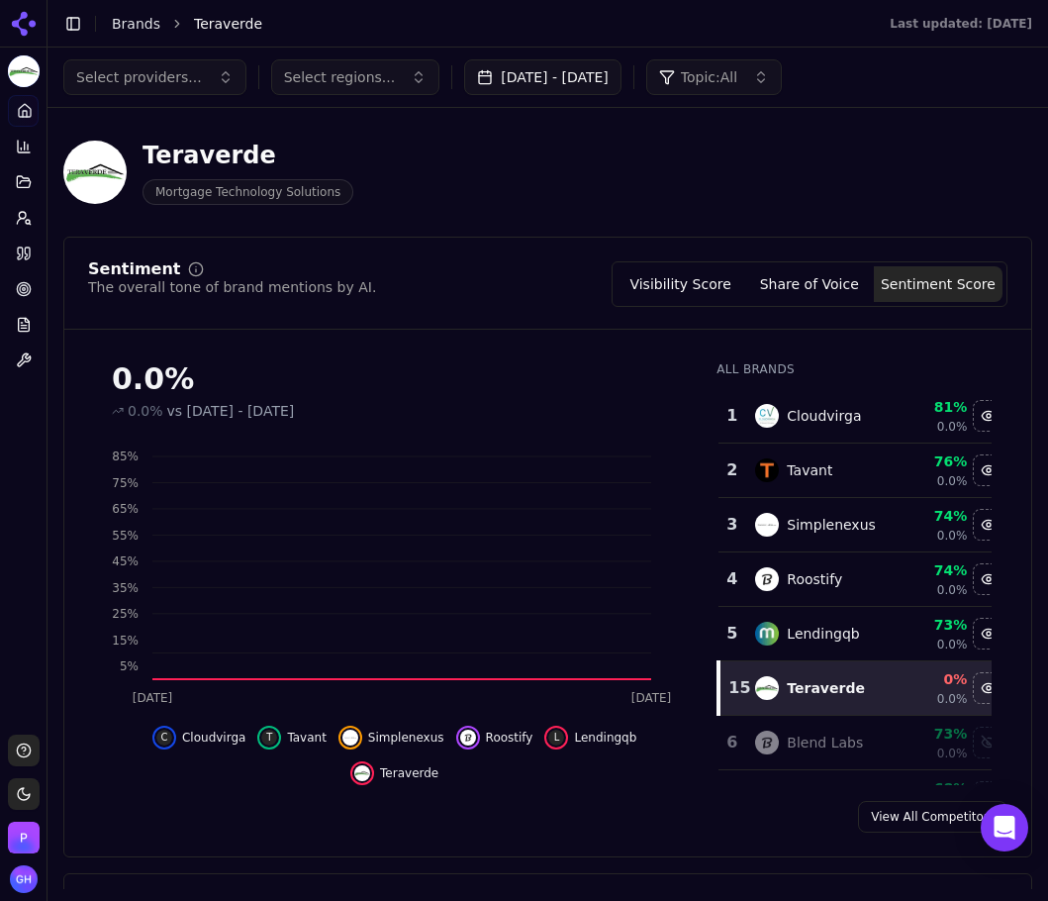
click at [766, 280] on button "Share of Voice" at bounding box center [809, 284] width 129 height 36
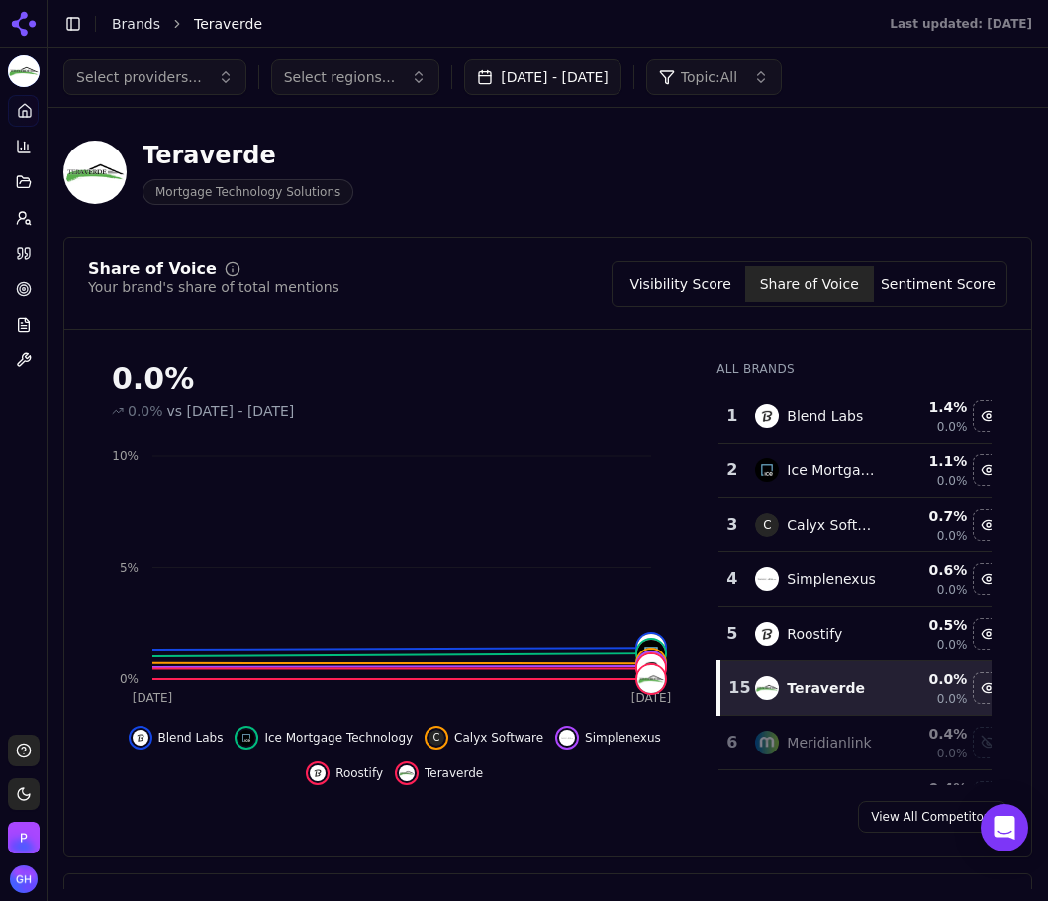
click at [969, 268] on button "Sentiment Score" at bounding box center [938, 284] width 129 height 36
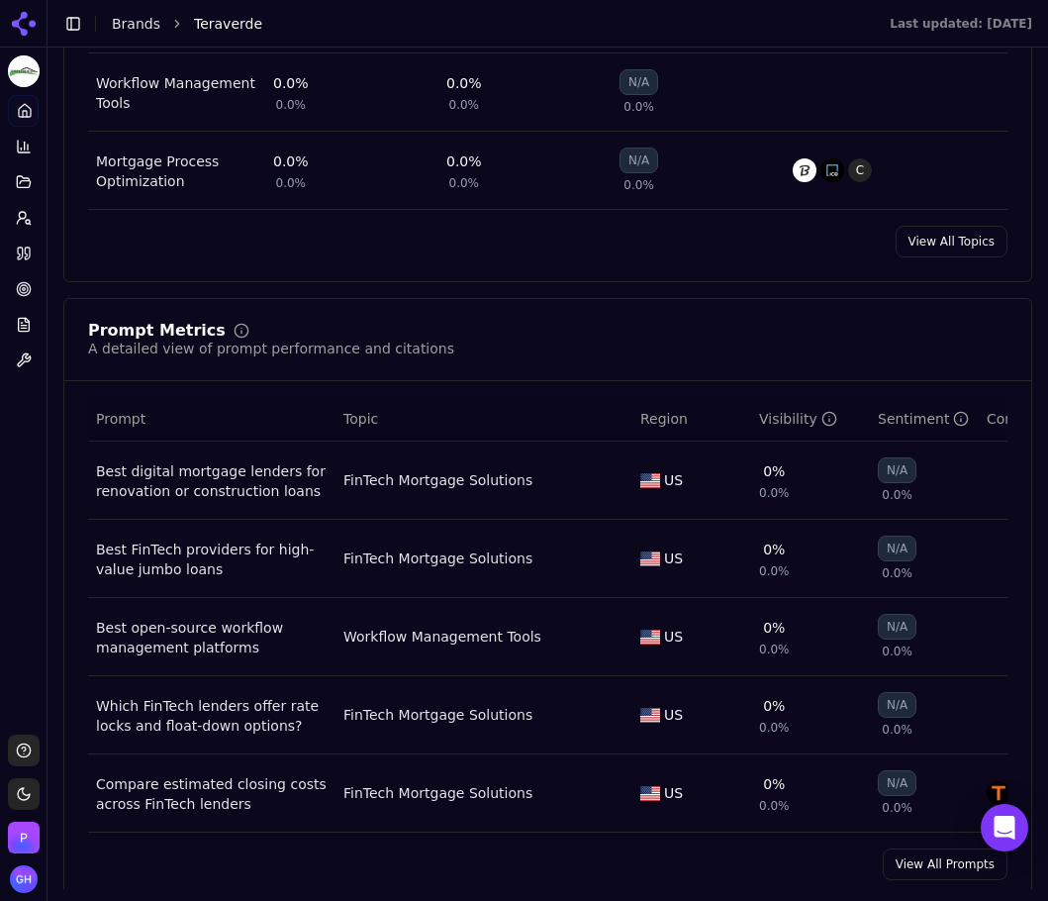
scroll to position [1188, 0]
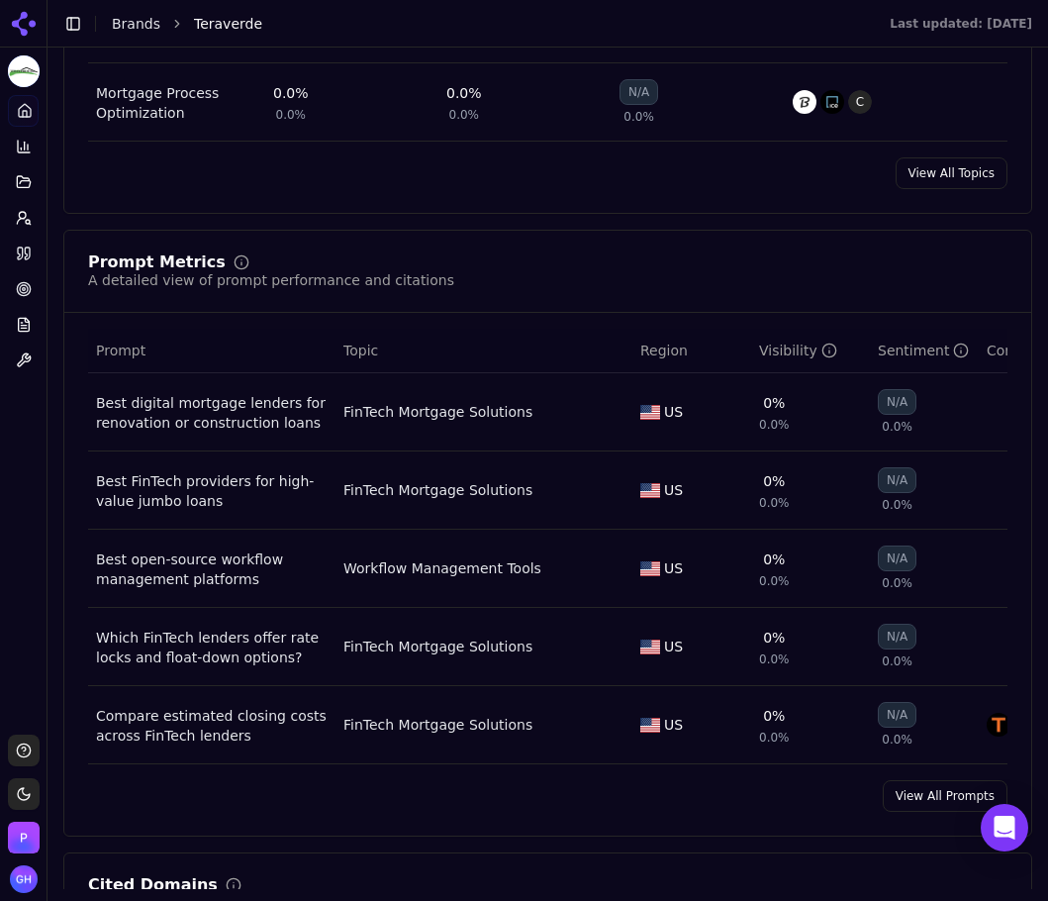
click at [949, 812] on link "View All Prompts" at bounding box center [945, 796] width 125 height 32
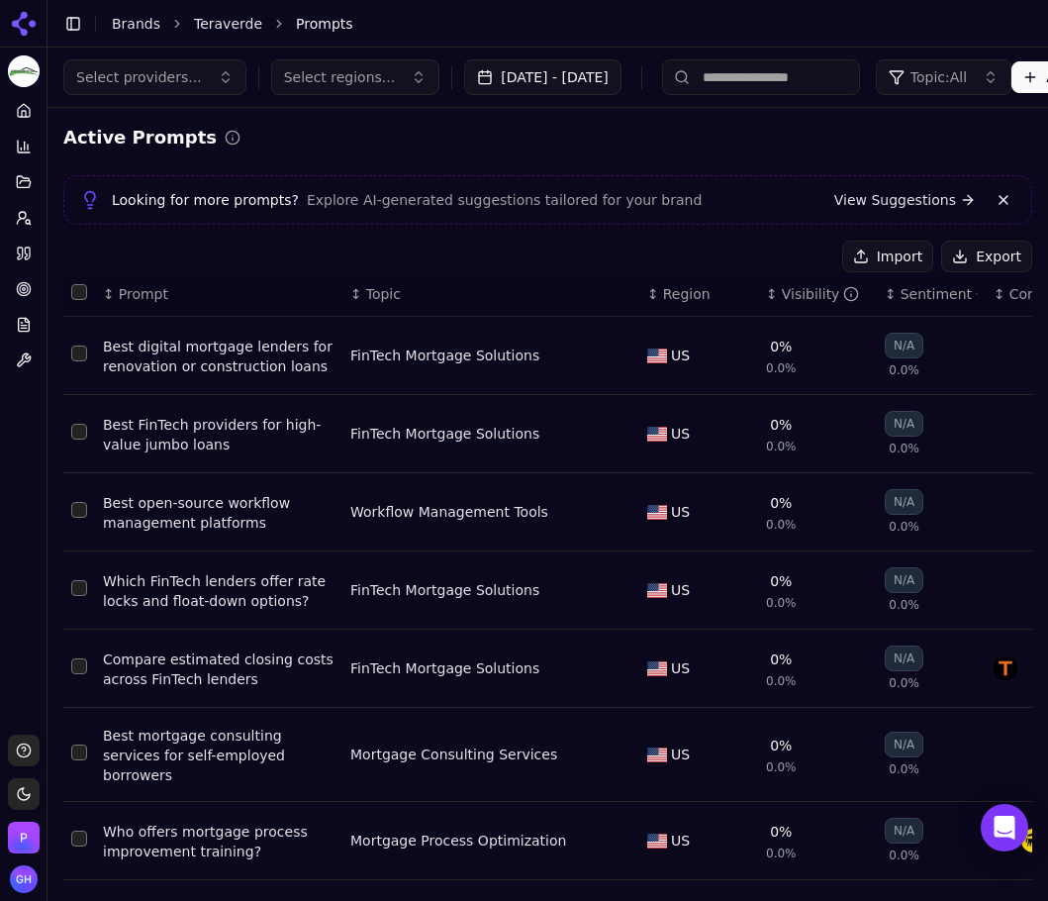
click at [980, 246] on button "Export" at bounding box center [986, 256] width 91 height 32
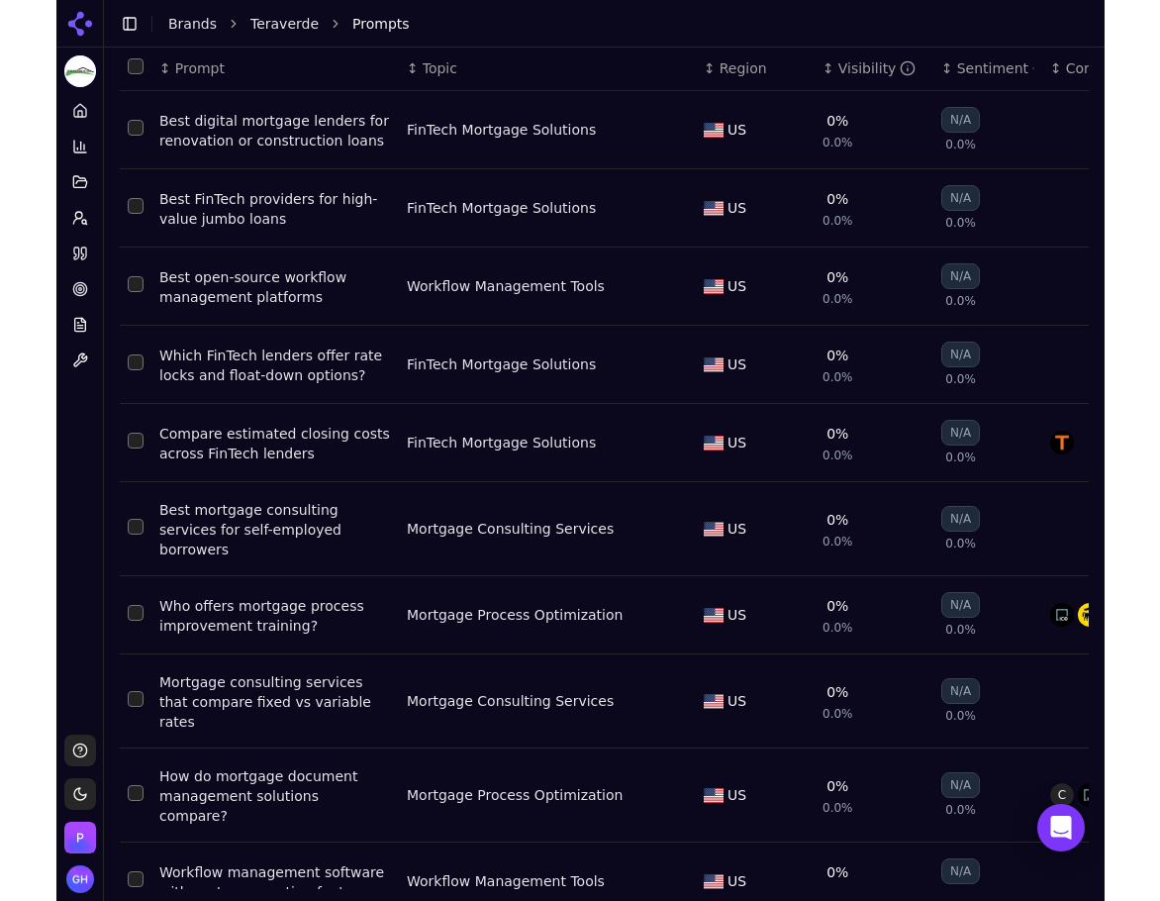
scroll to position [229, 0]
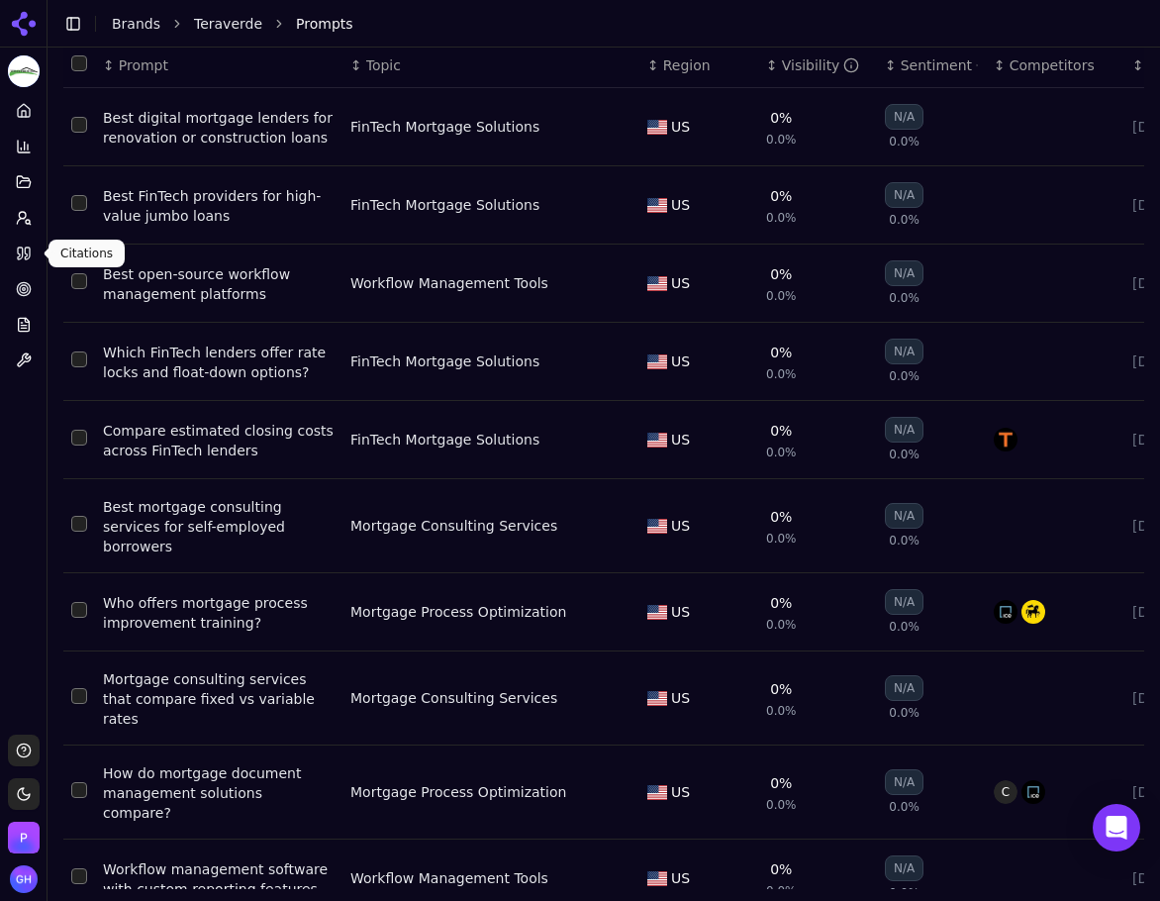
click at [29, 247] on icon at bounding box center [27, 253] width 5 height 12
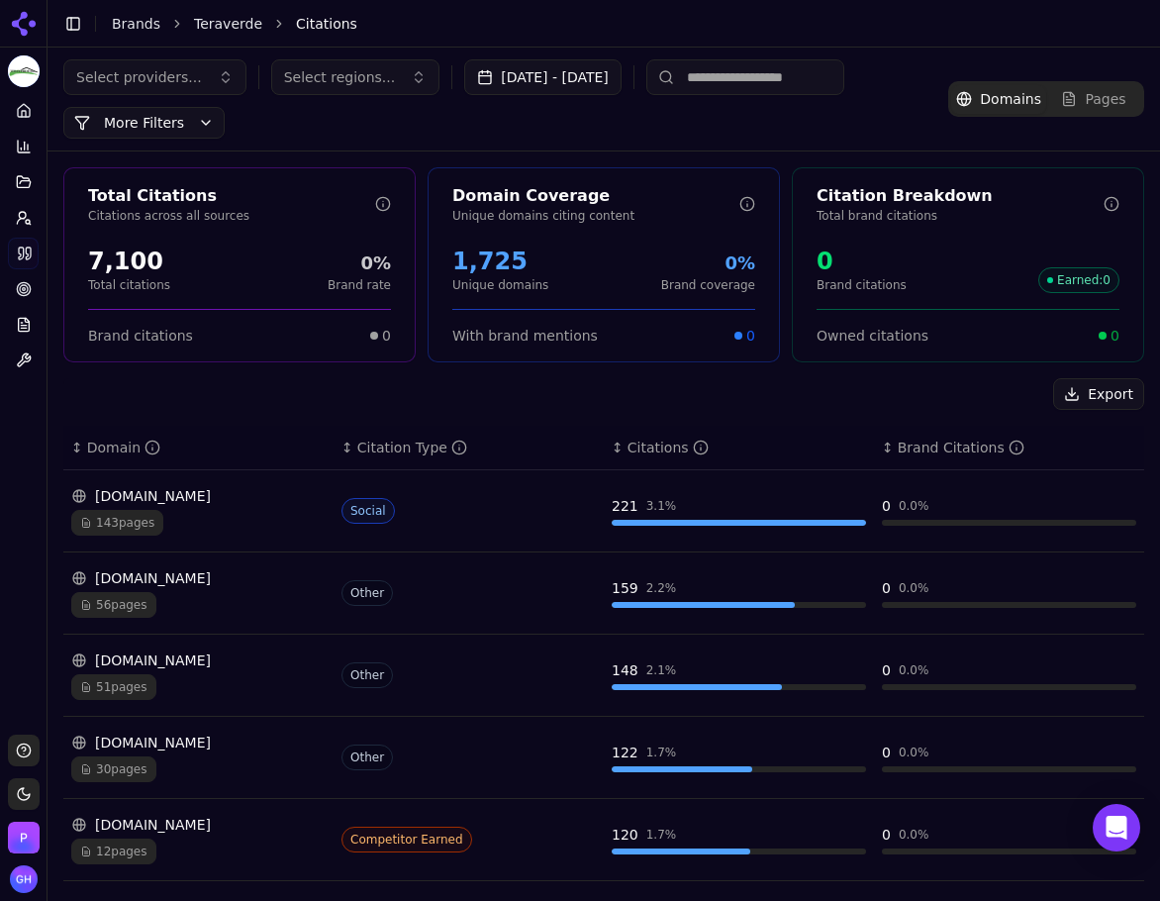
drag, startPoint x: 1098, startPoint y: 399, endPoint x: 1079, endPoint y: 390, distance: 20.8
click at [1098, 400] on button "Export" at bounding box center [1098, 394] width 91 height 32
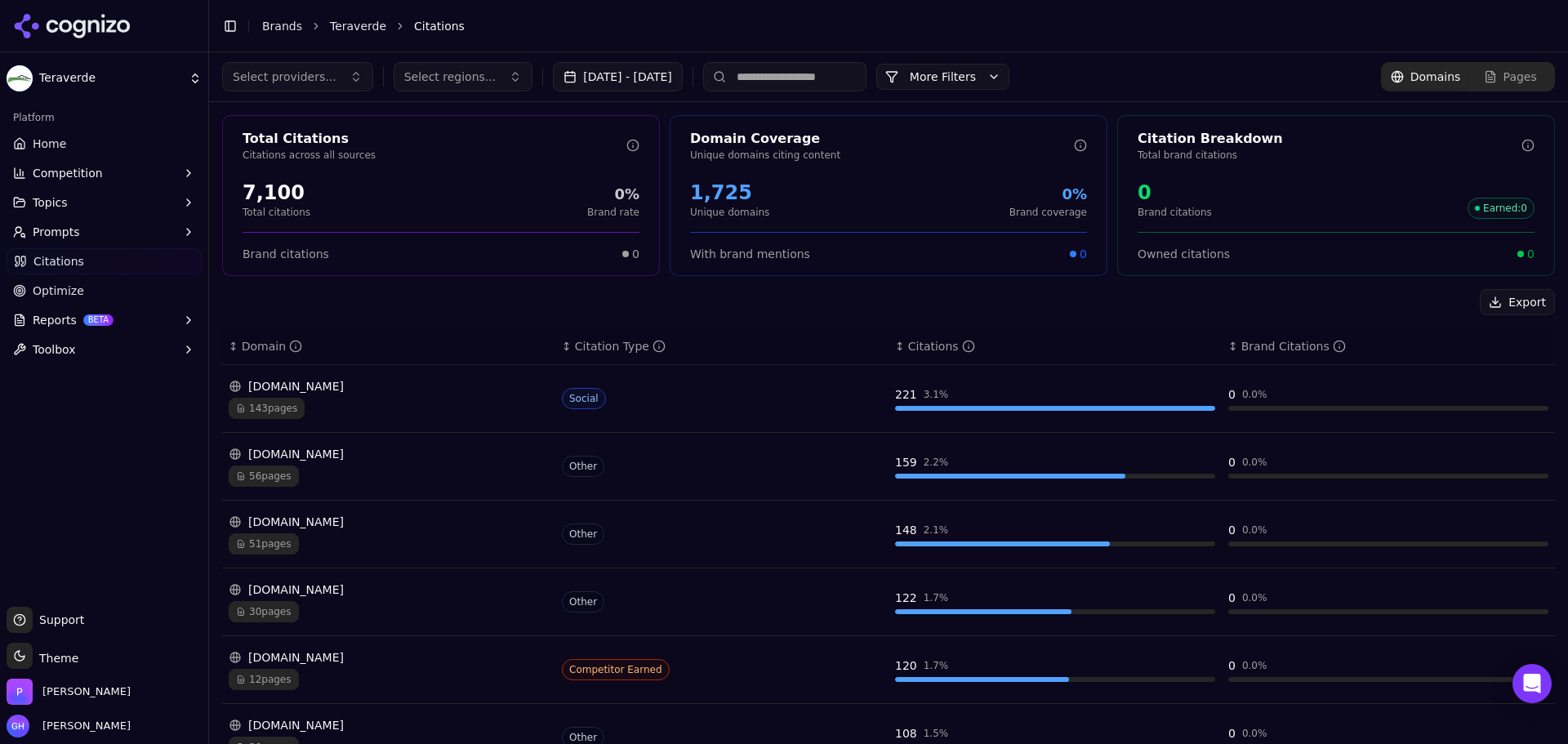
drag, startPoint x: 85, startPoint y: 24, endPoint x: 139, endPoint y: 45, distance: 57.9
click at [85, 24] on icon at bounding box center [78, 29] width 12 height 19
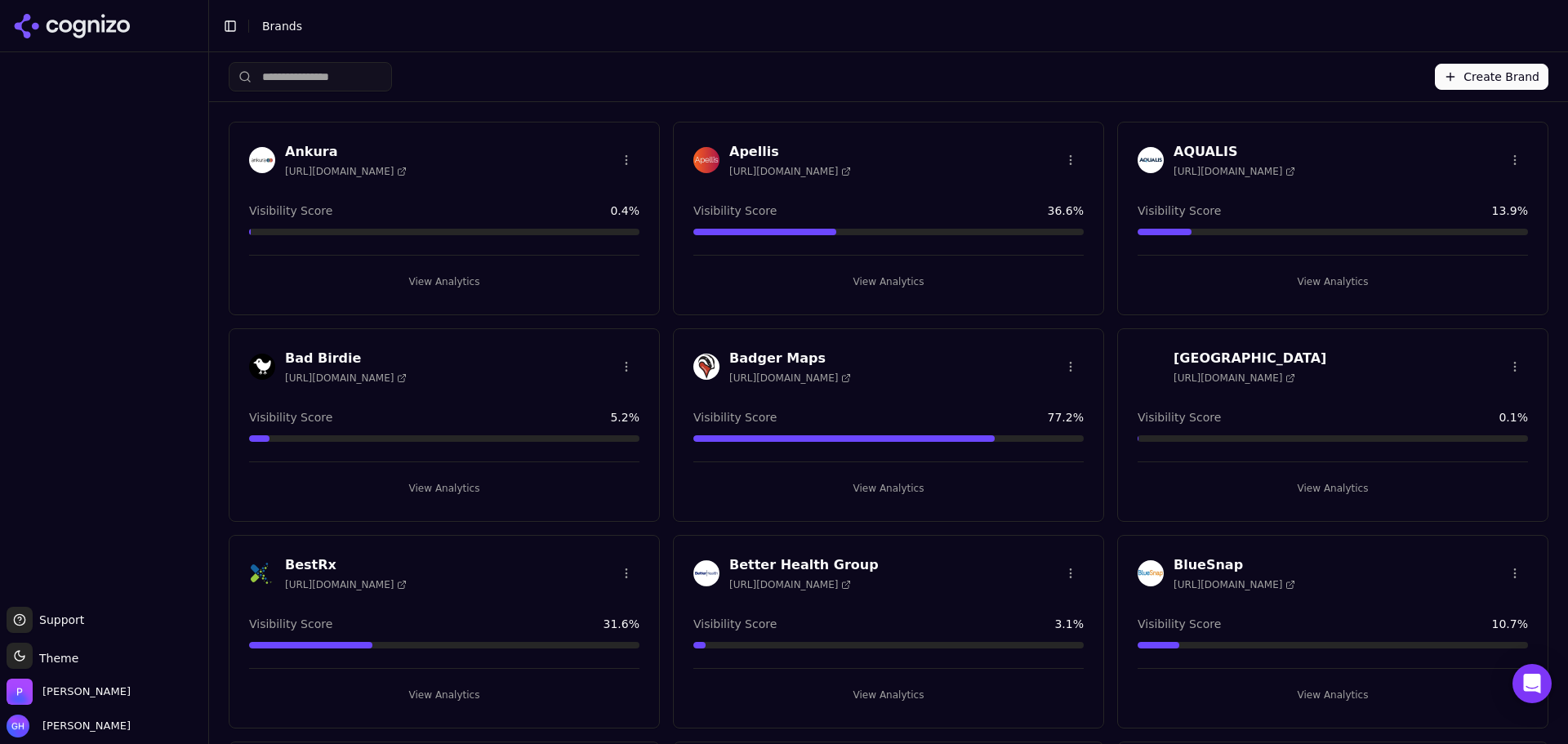
click at [425, 288] on button "View Analytics" at bounding box center [444, 282] width 390 height 26
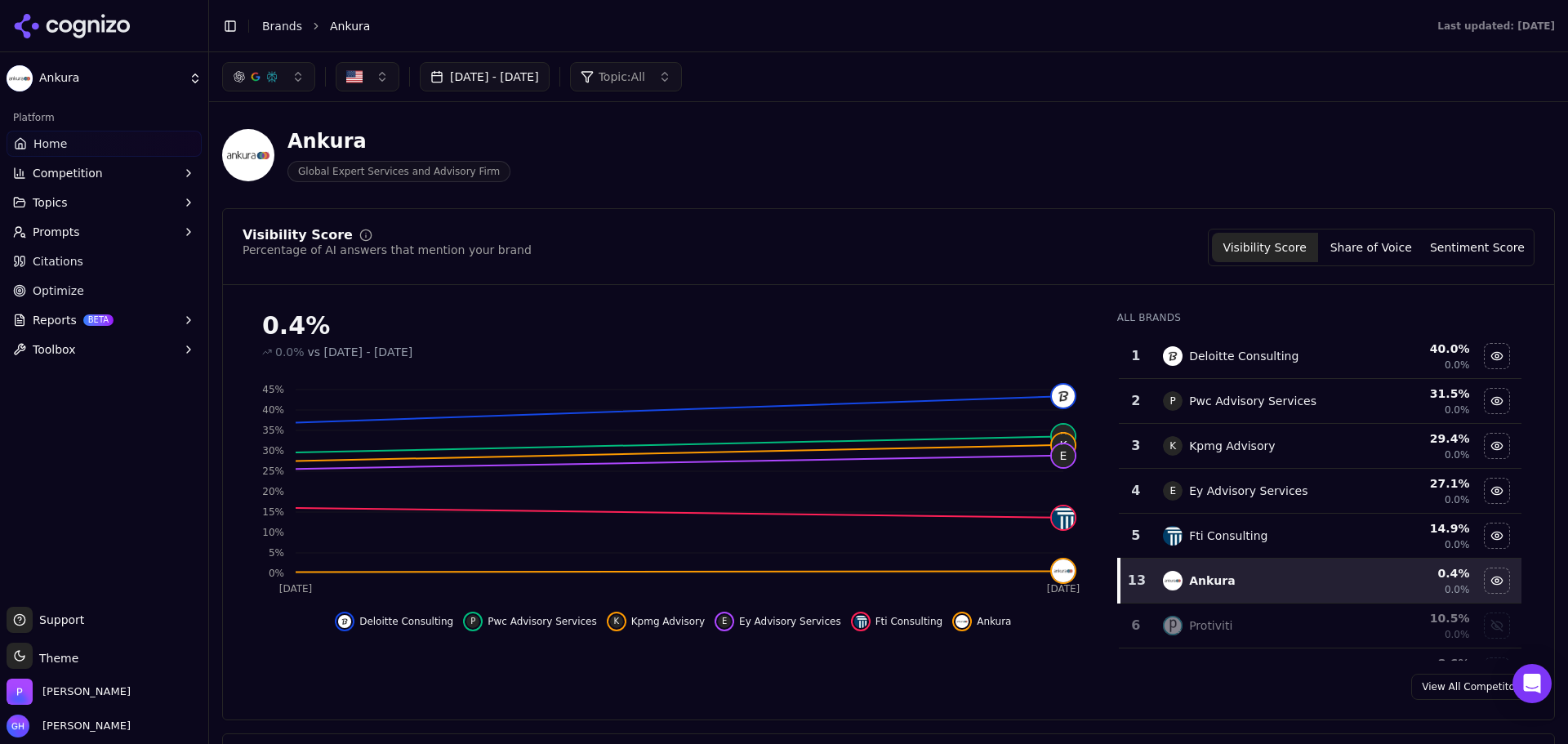
click at [1394, 247] on button "Share of Voice" at bounding box center [1371, 247] width 106 height 30
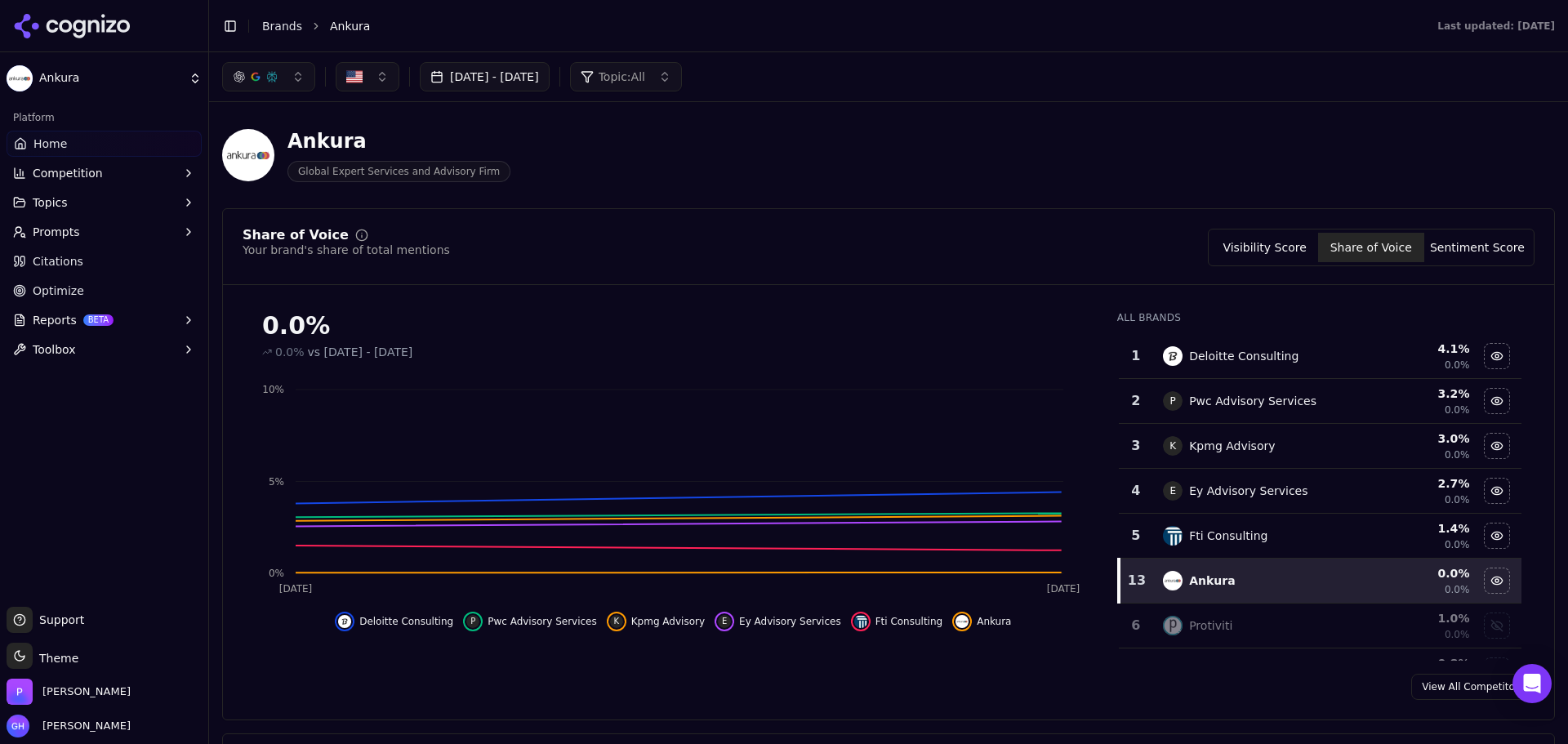
click at [1281, 243] on button "Visibility Score" at bounding box center [1265, 247] width 106 height 30
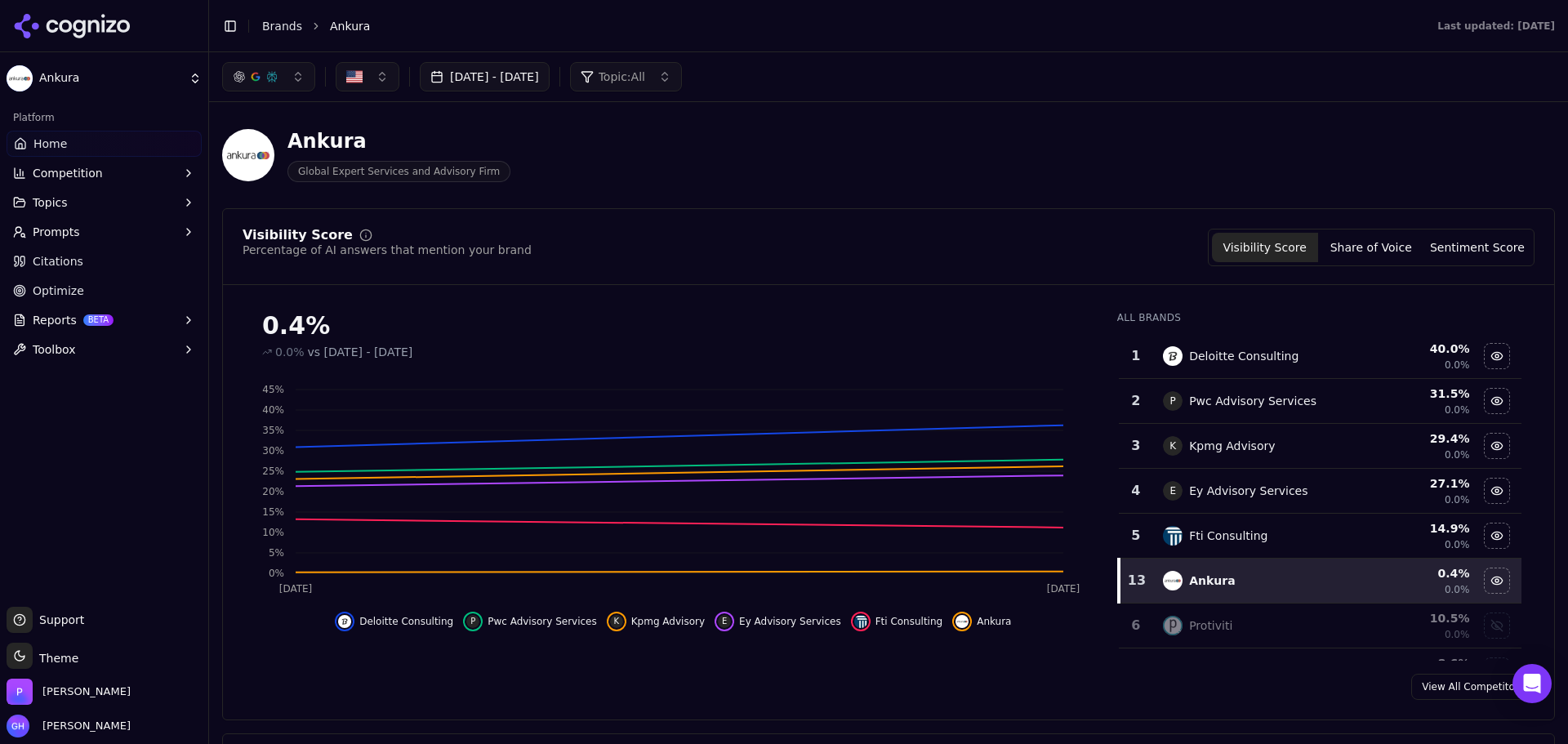
click at [1466, 231] on div "Visibility Score Share of Voice Sentiment Score" at bounding box center [1372, 247] width 327 height 38
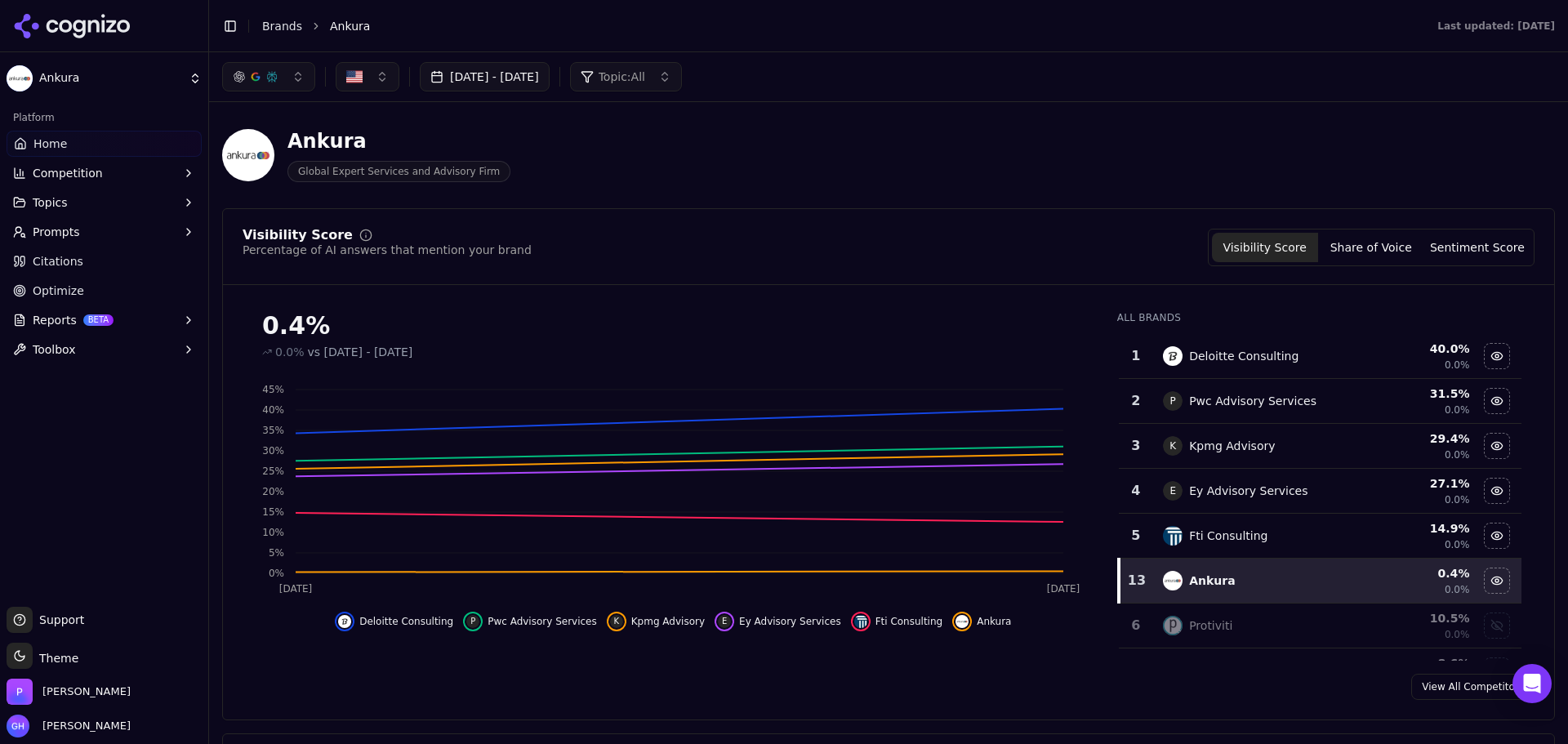
click at [1466, 242] on button "Sentiment Score" at bounding box center [1477, 247] width 106 height 30
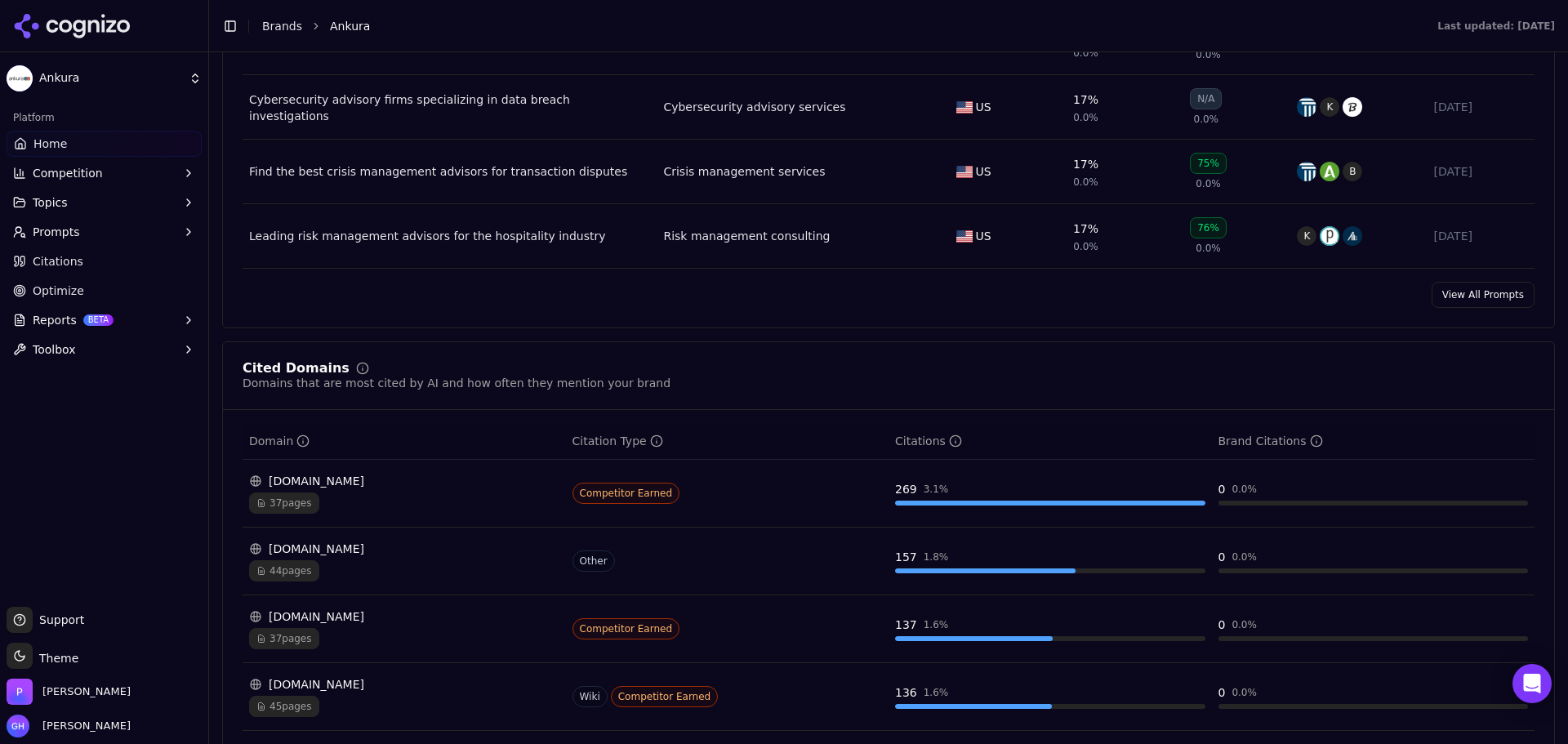
scroll to position [1551, 0]
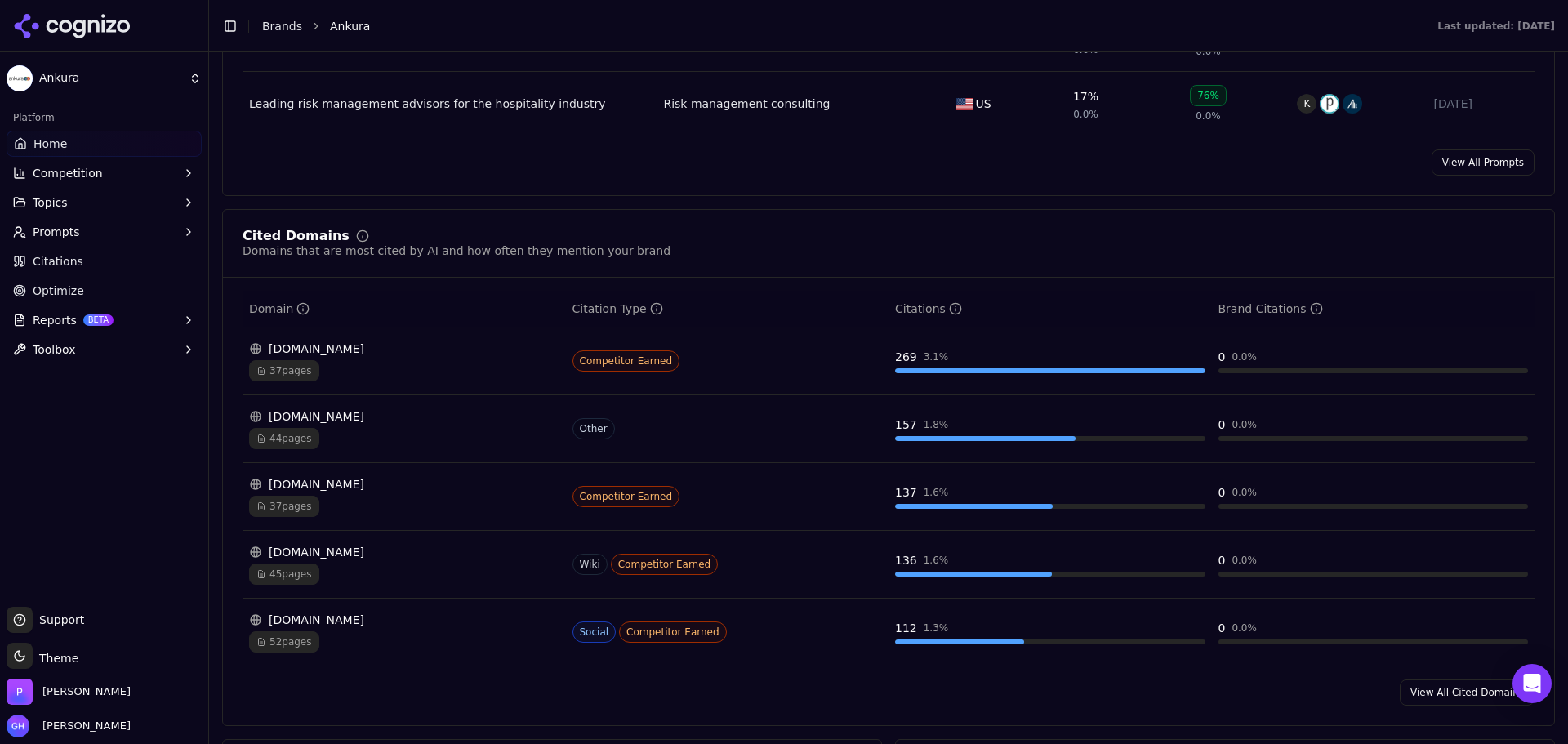
click at [1482, 168] on link "View All Prompts" at bounding box center [1483, 162] width 103 height 26
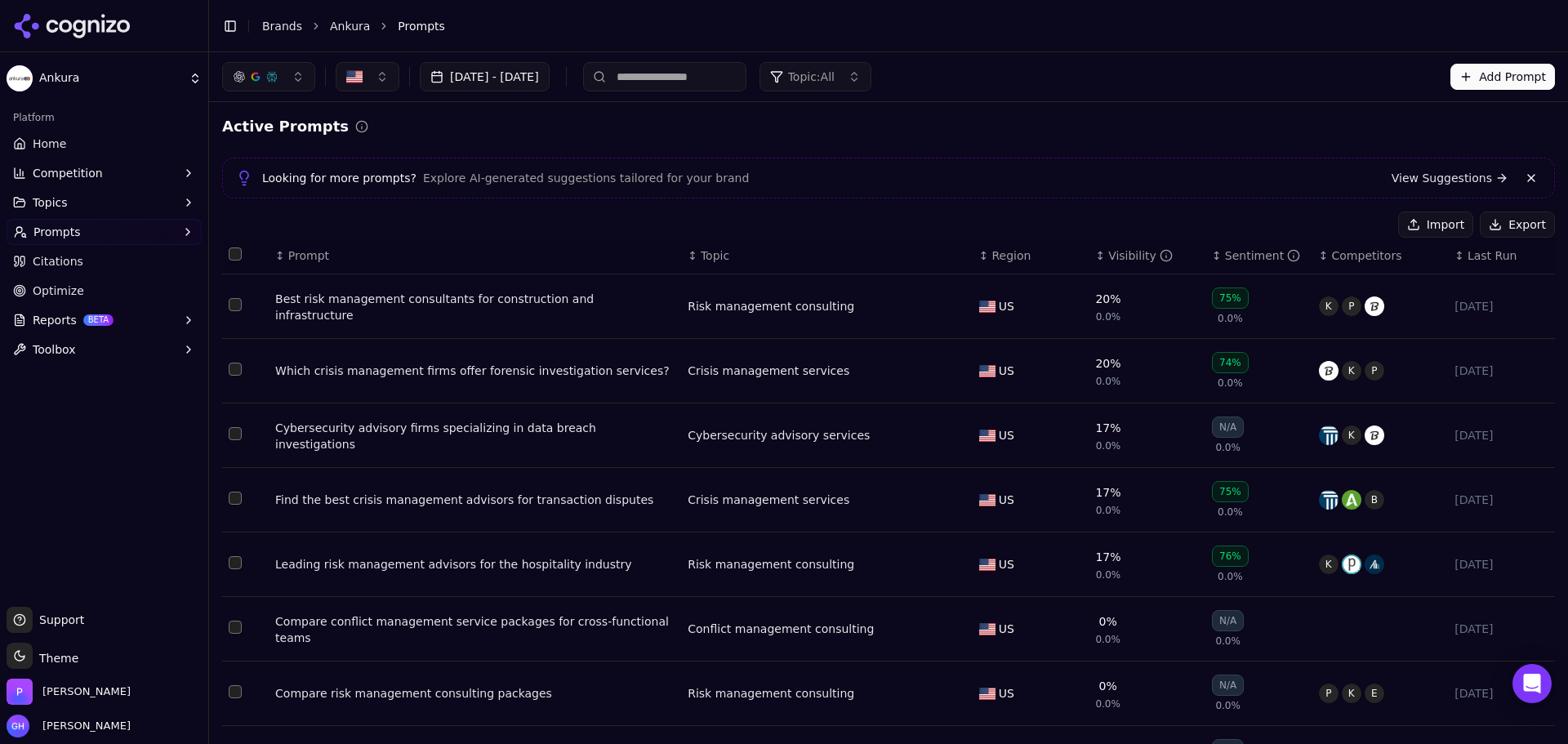
click at [83, 257] on link "Citations" at bounding box center [104, 261] width 196 height 26
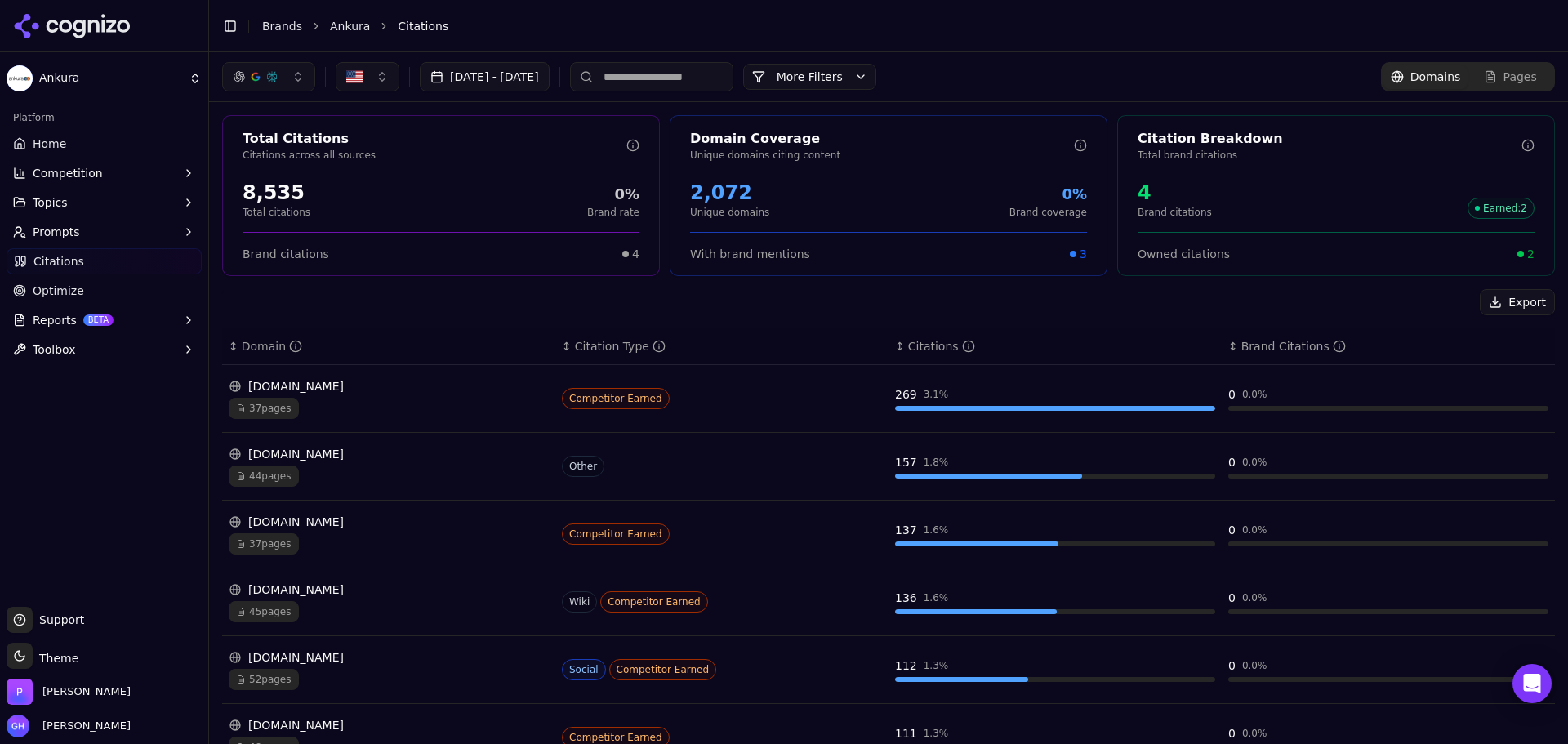
click at [687, 302] on div "Export" at bounding box center [888, 302] width 1333 height 26
drag, startPoint x: 62, startPoint y: 29, endPoint x: 80, endPoint y: 32, distance: 18.2
click at [62, 29] on icon at bounding box center [65, 26] width 13 height 13
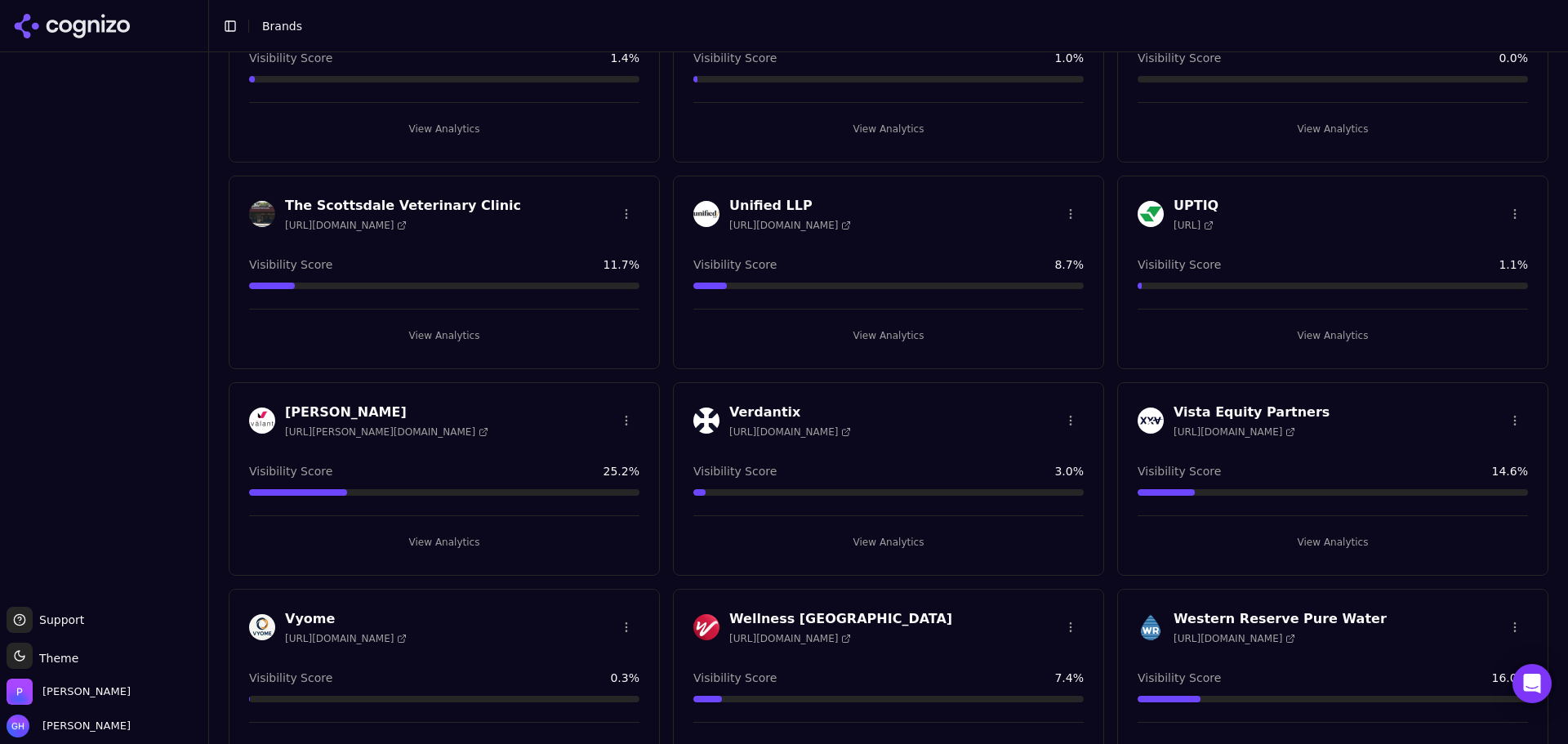
scroll to position [3995, 0]
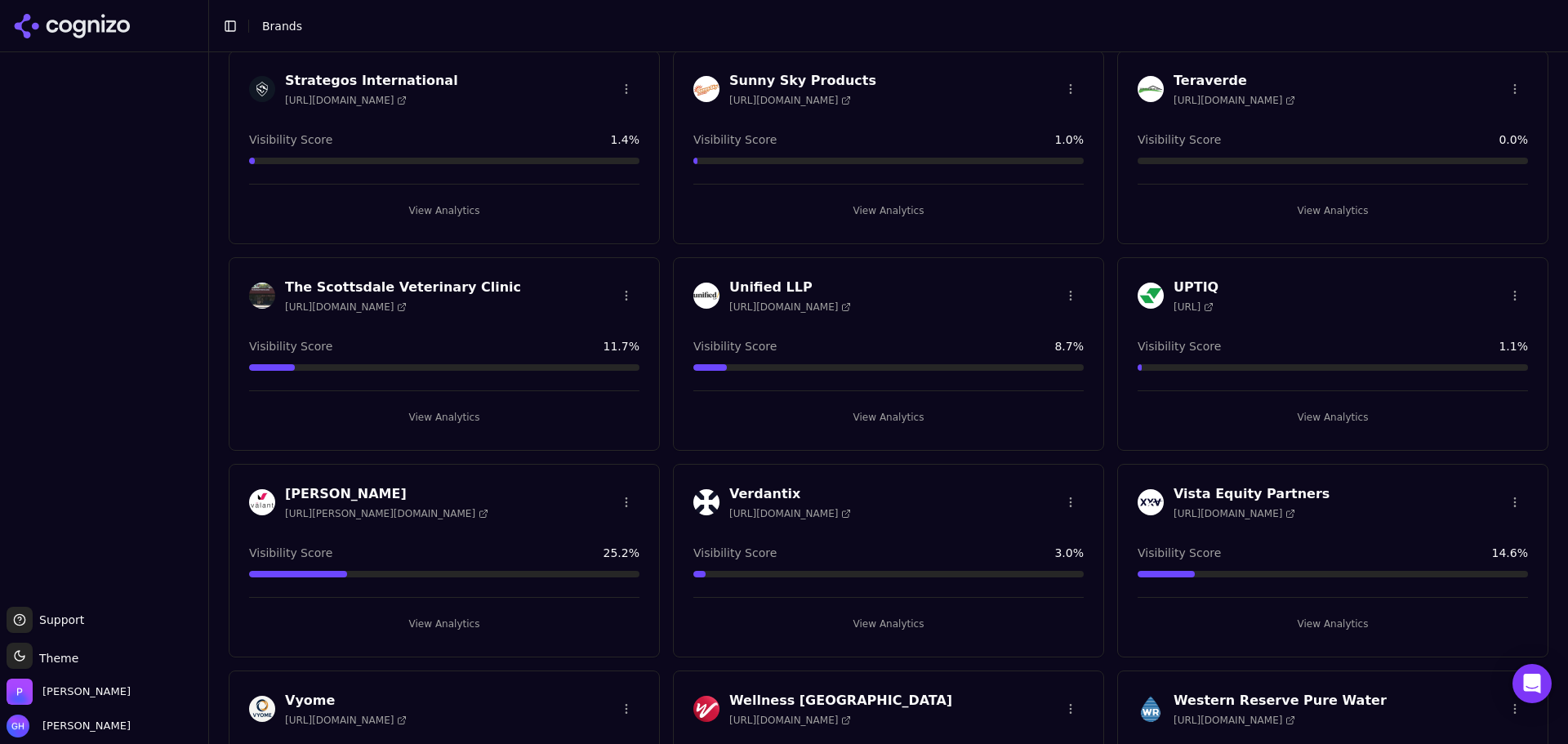
click at [1345, 208] on button "View Analytics" at bounding box center [1333, 211] width 390 height 26
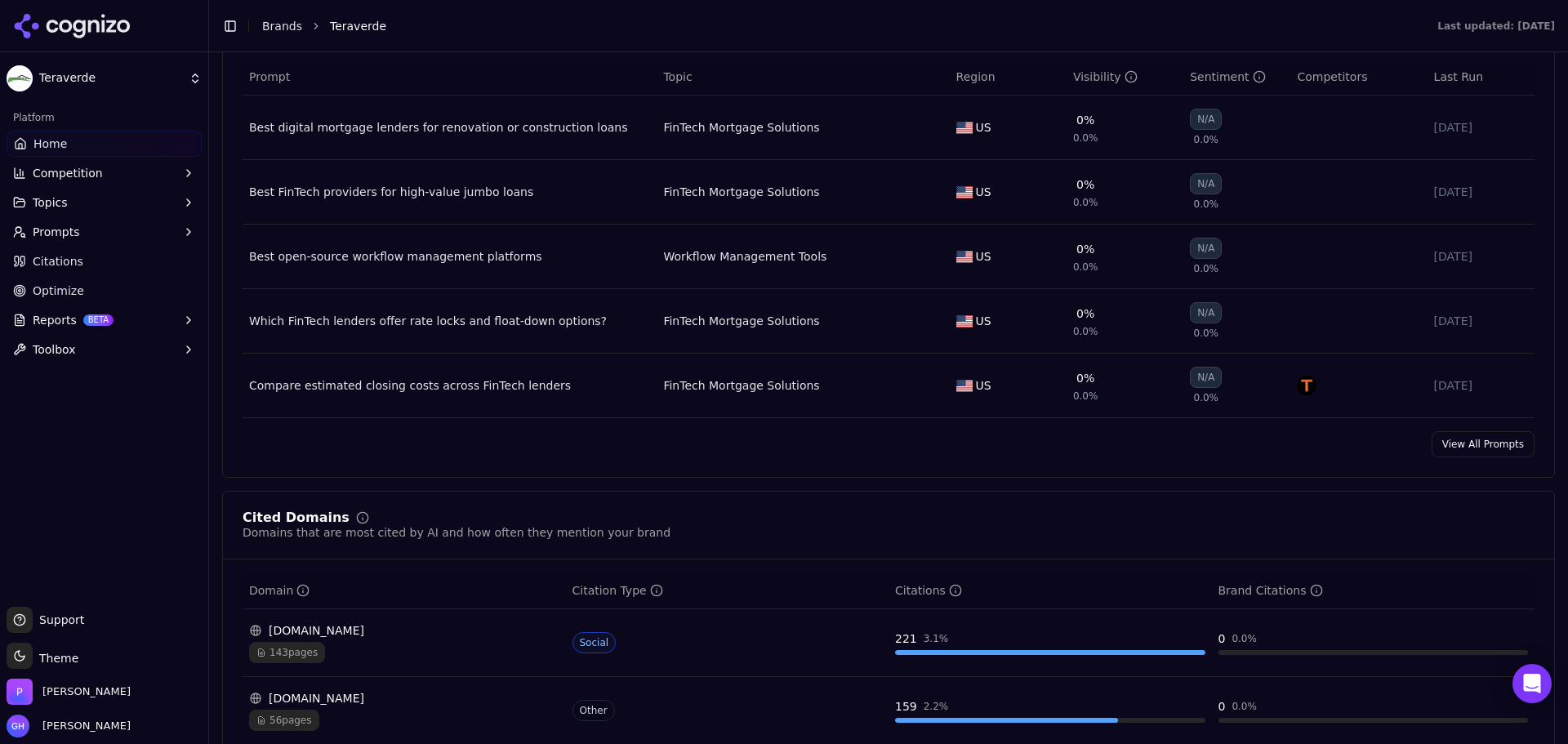
scroll to position [1387, 0]
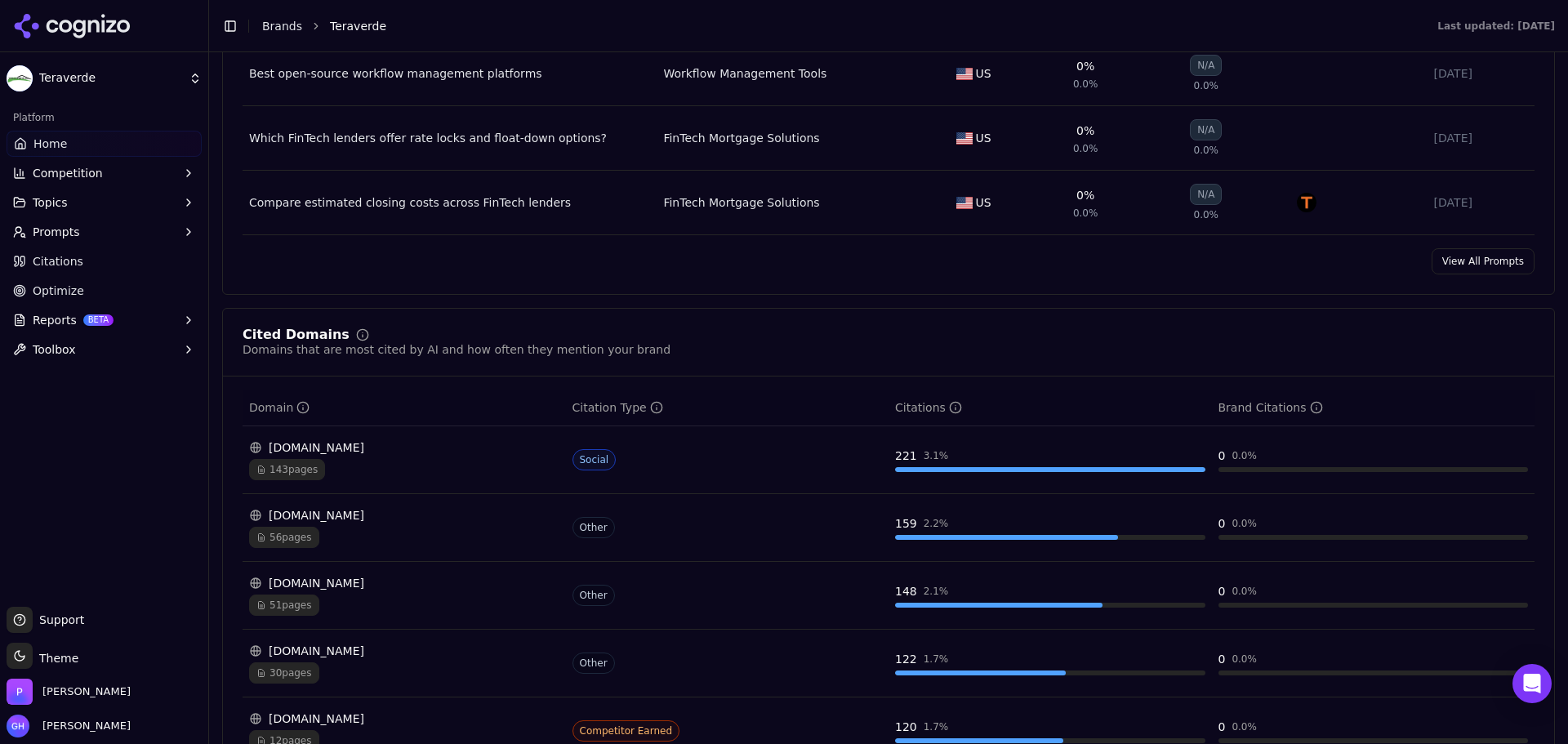
click at [1470, 257] on link "View All Prompts" at bounding box center [1483, 261] width 103 height 26
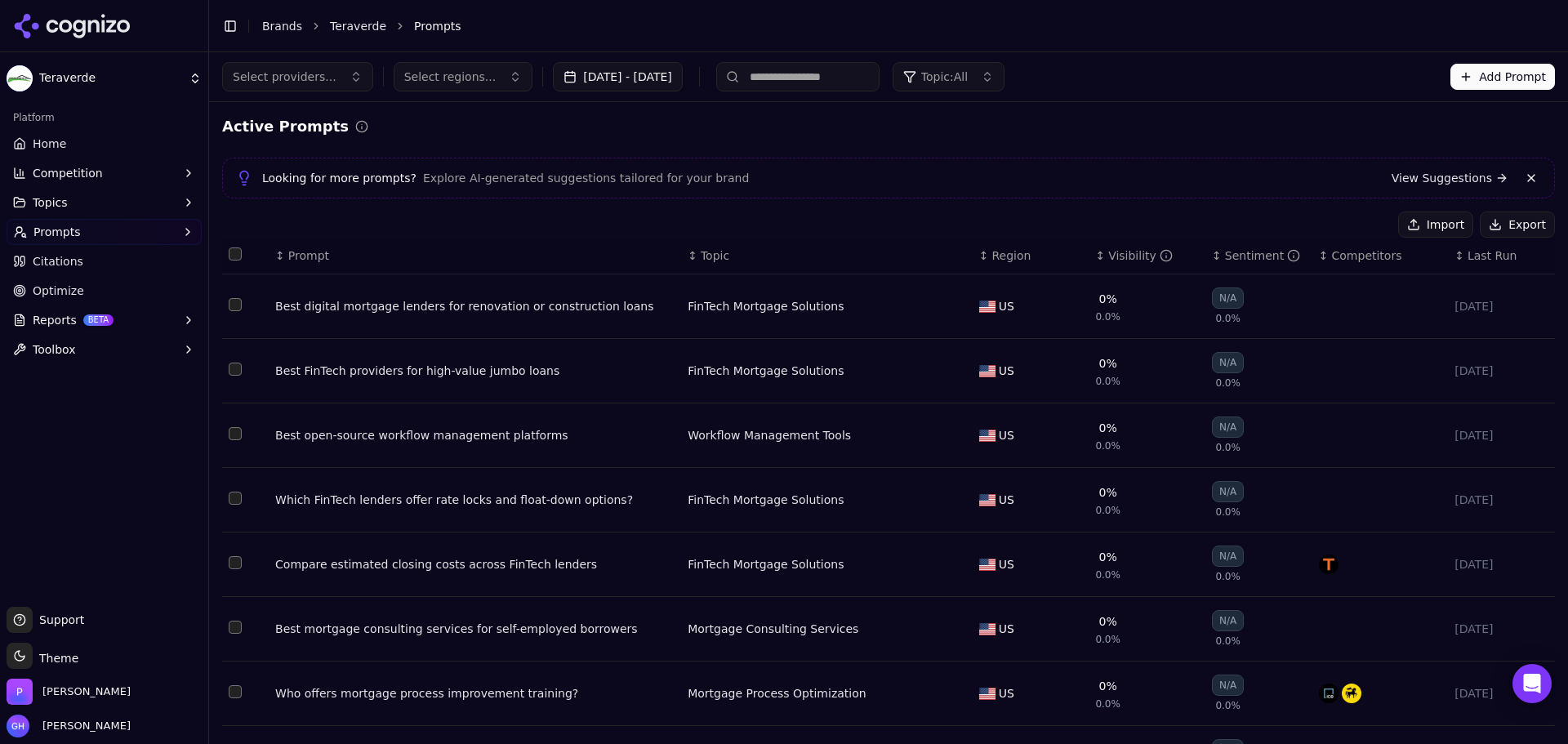
click at [1497, 243] on th "↕ Last Run" at bounding box center [1502, 256] width 107 height 37
click at [1502, 233] on button "Export" at bounding box center [1517, 224] width 75 height 26
click at [81, 270] on link "Citations" at bounding box center [104, 261] width 196 height 26
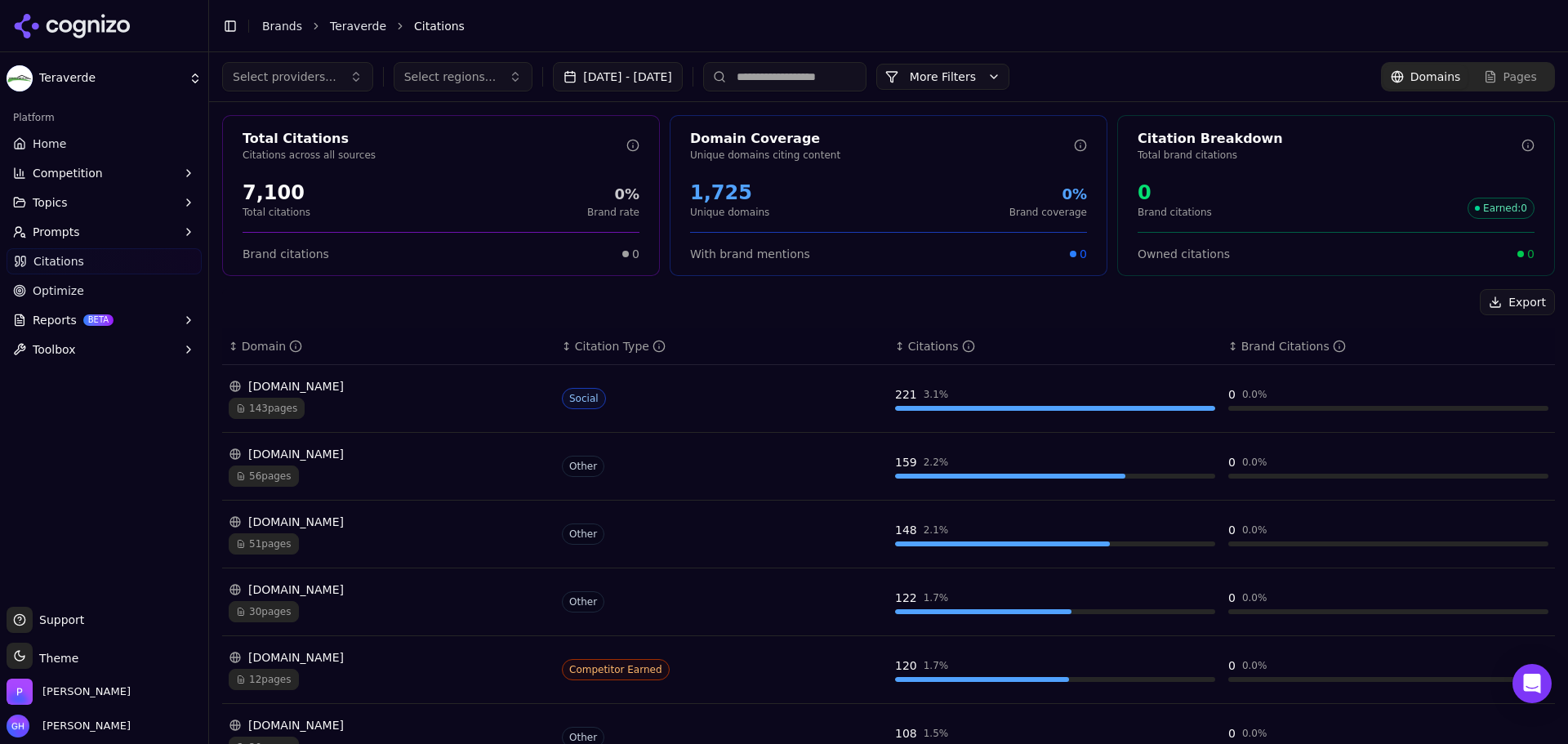
click at [1517, 299] on button "Export" at bounding box center [1517, 302] width 75 height 26
drag, startPoint x: 70, startPoint y: 235, endPoint x: 155, endPoint y: 242, distance: 85.3
click at [70, 235] on span "Prompts" at bounding box center [56, 232] width 47 height 16
click at [110, 262] on span "Active" at bounding box center [105, 258] width 142 height 16
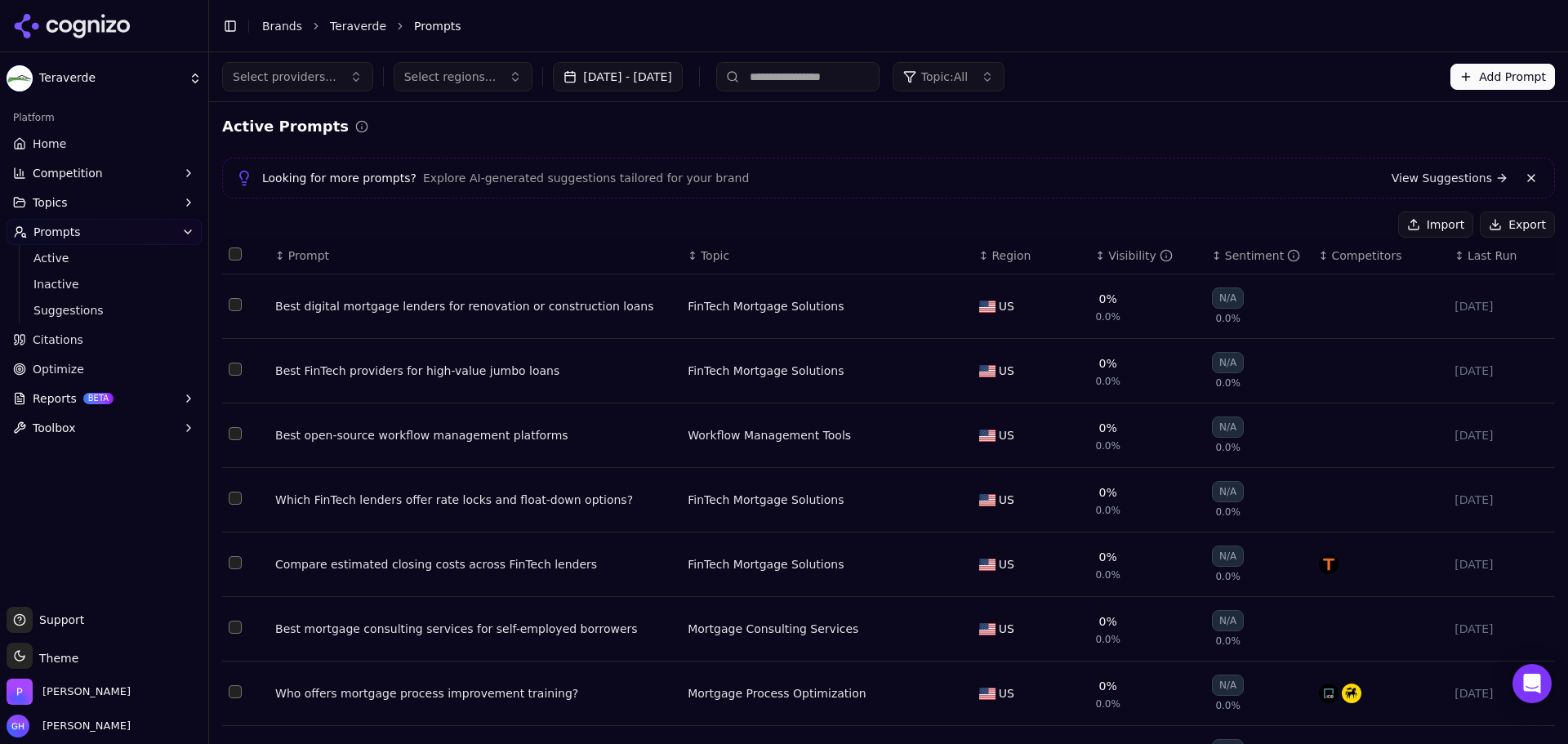
click at [1512, 229] on button "Export" at bounding box center [1517, 224] width 75 height 26
click at [902, 160] on div "Looking for more prompts? Explore AI-generated suggestions tailored for your br…" at bounding box center [888, 177] width 1333 height 40
